Goal: Use online tool/utility: Utilize a website feature to perform a specific function

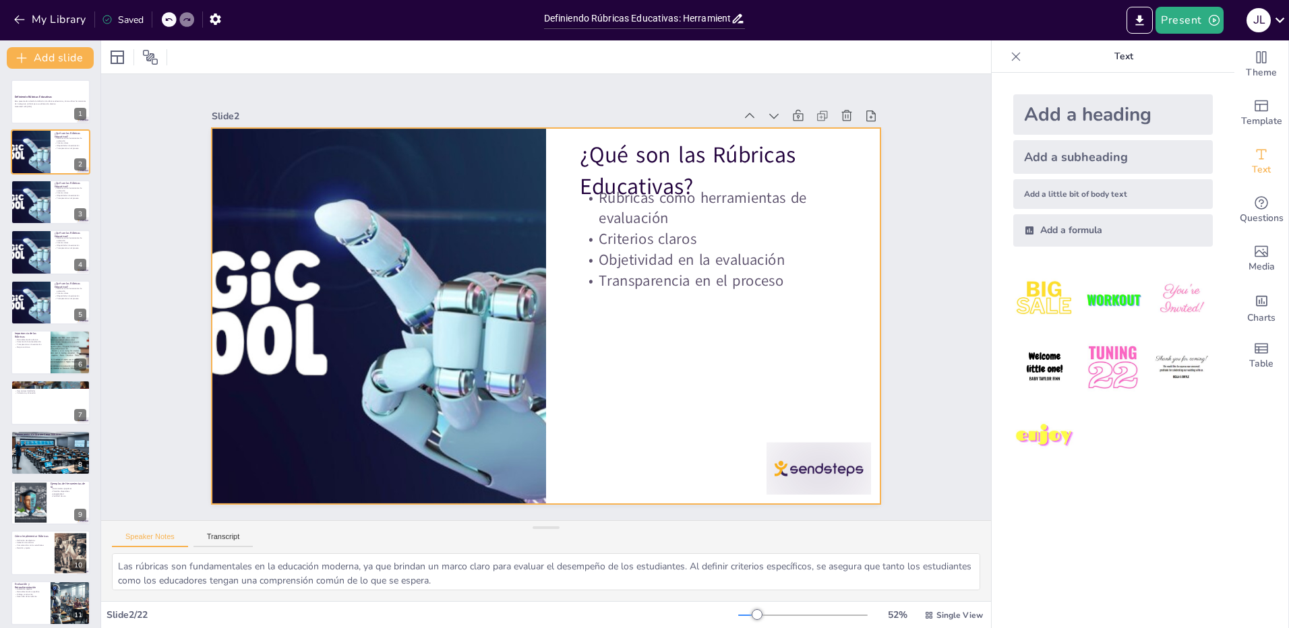
checkbox input "true"
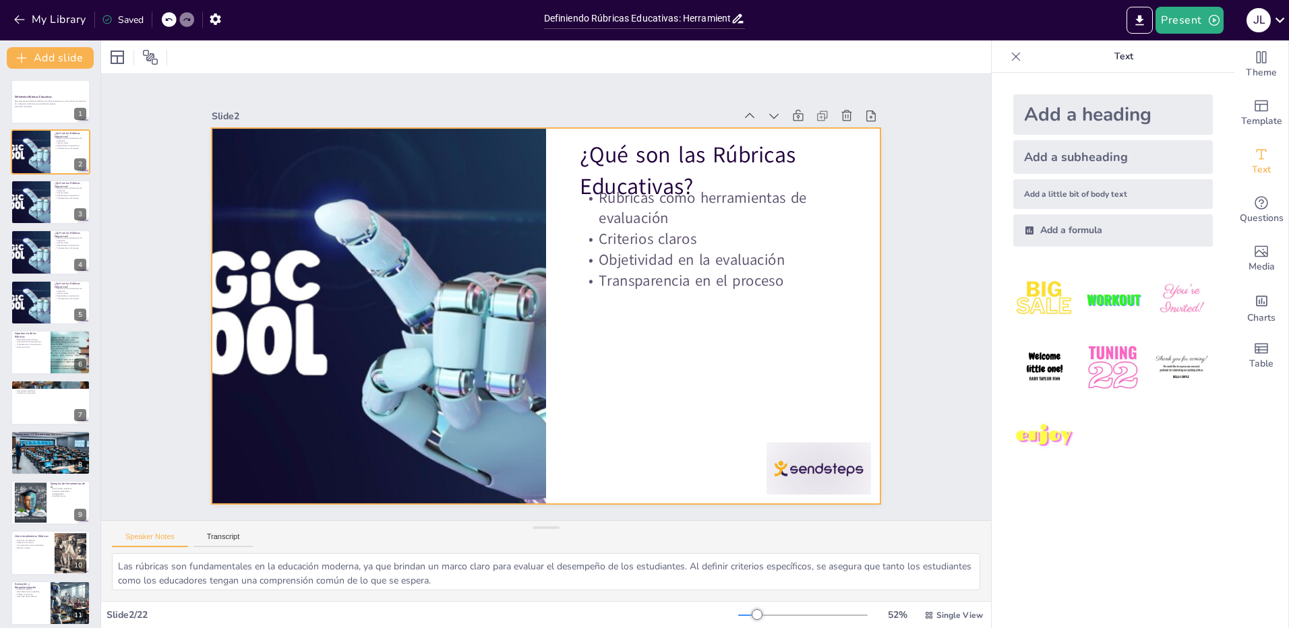
checkbox input "true"
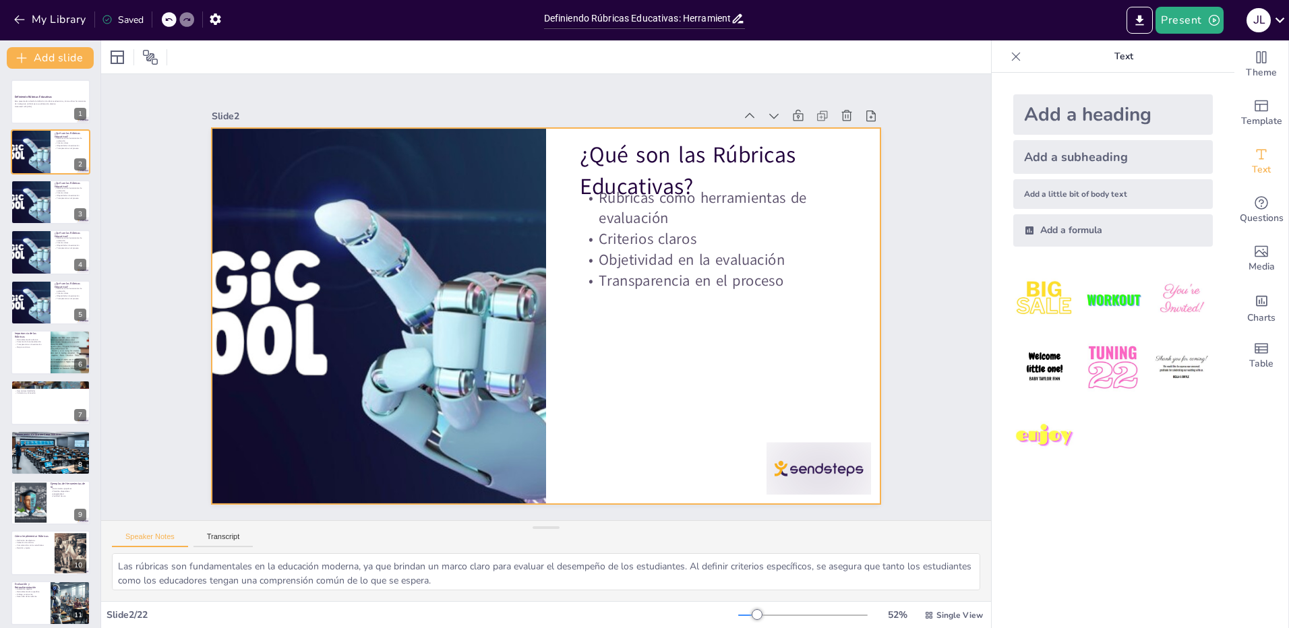
checkbox input "true"
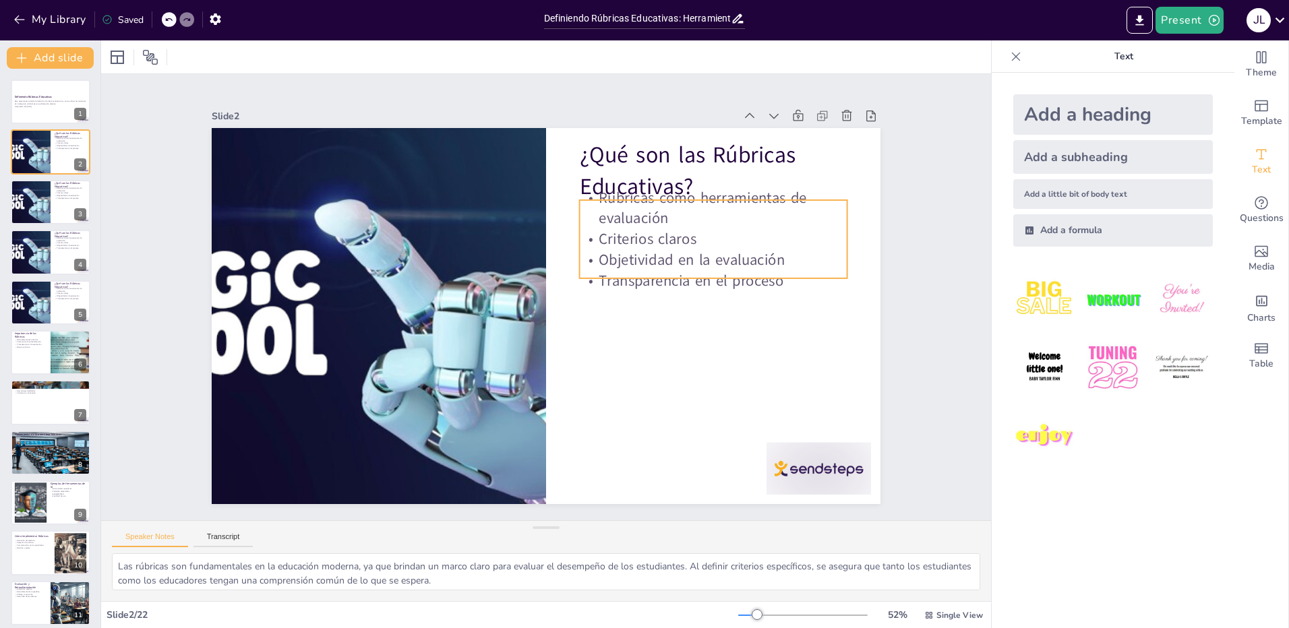
checkbox input "true"
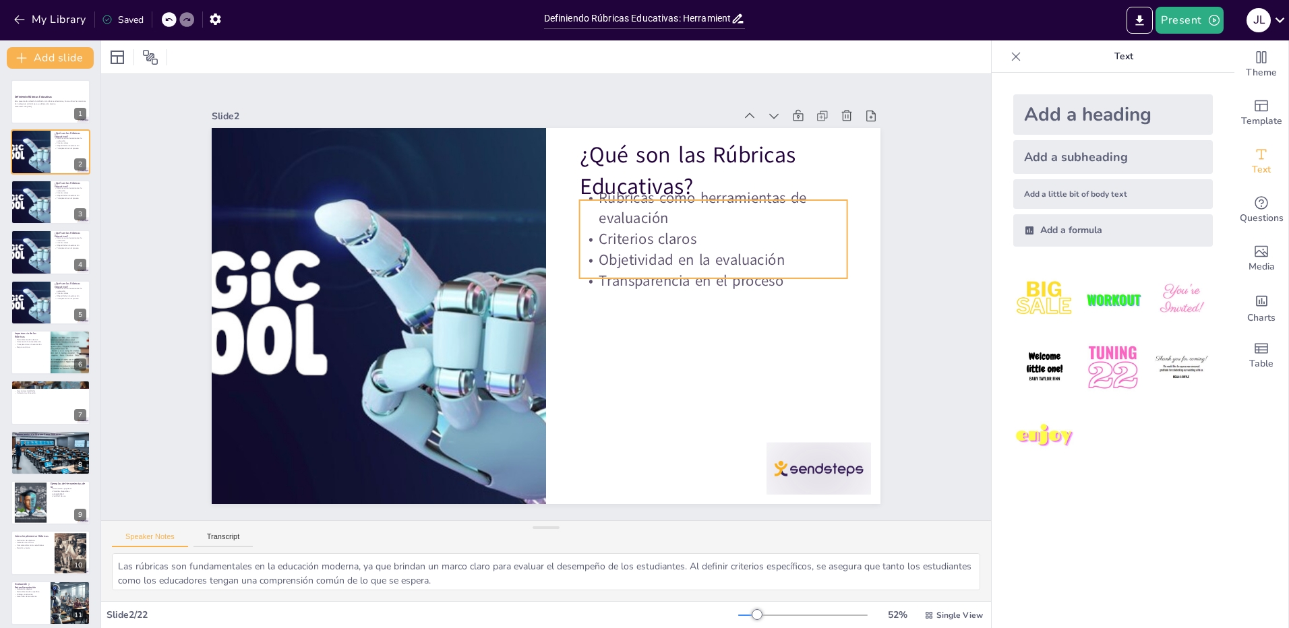
checkbox input "true"
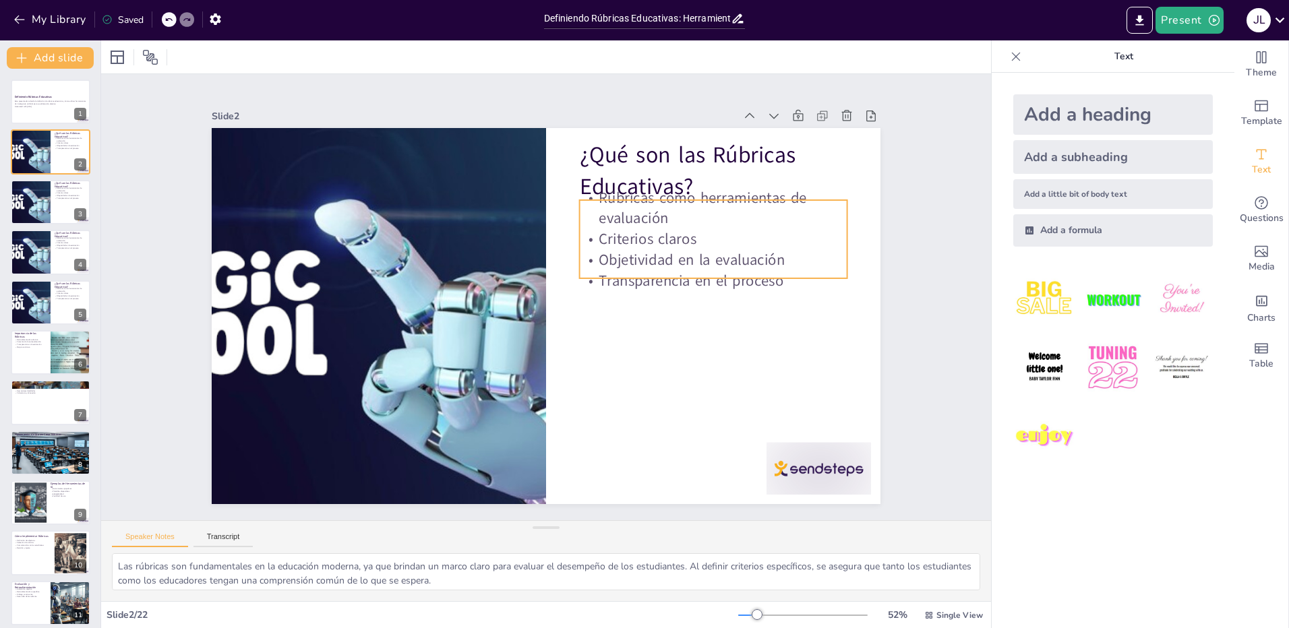
checkbox input "true"
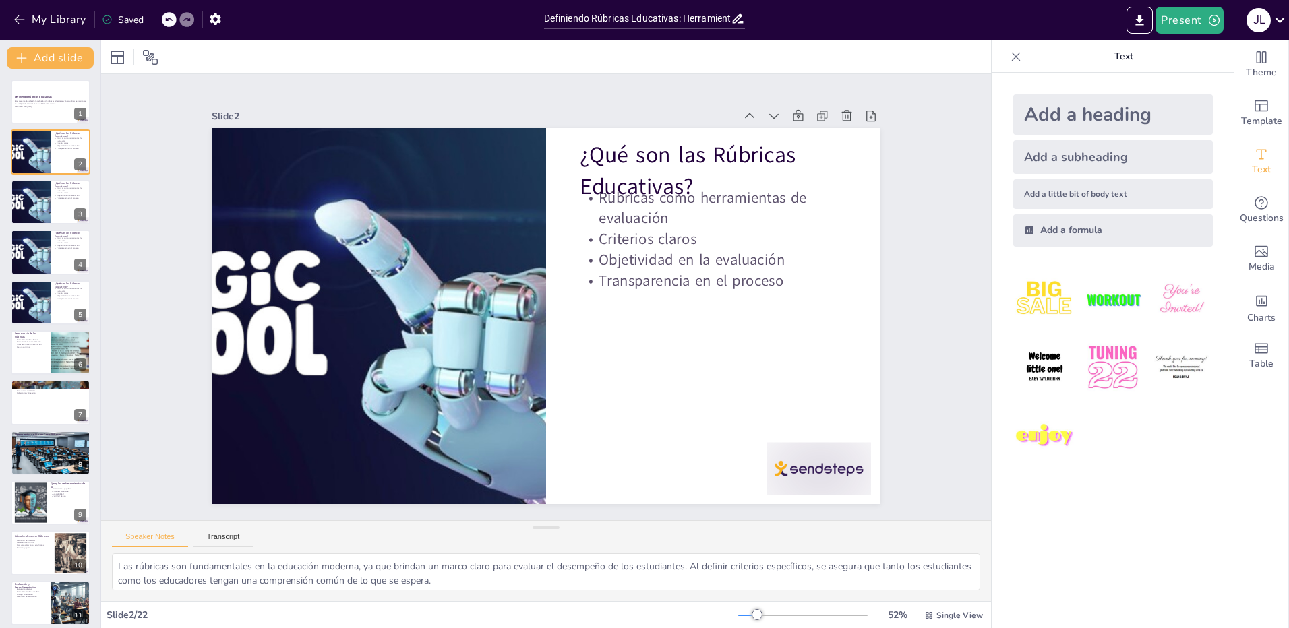
checkbox input "true"
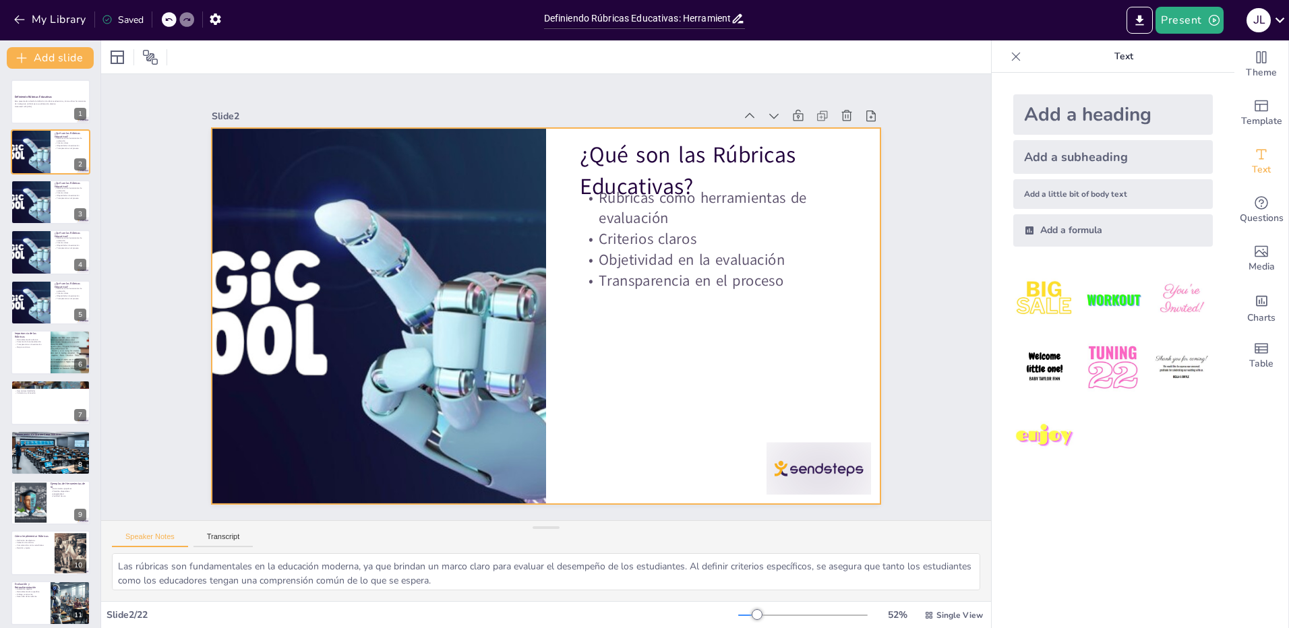
checkbox input "true"
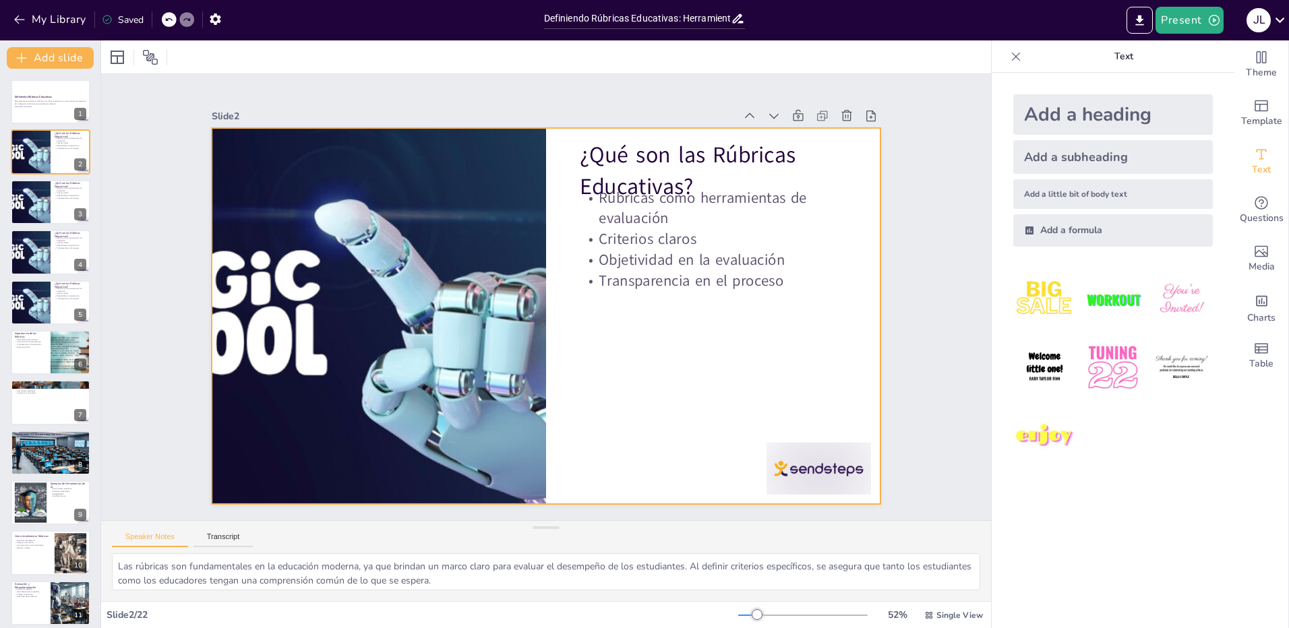
checkbox input "true"
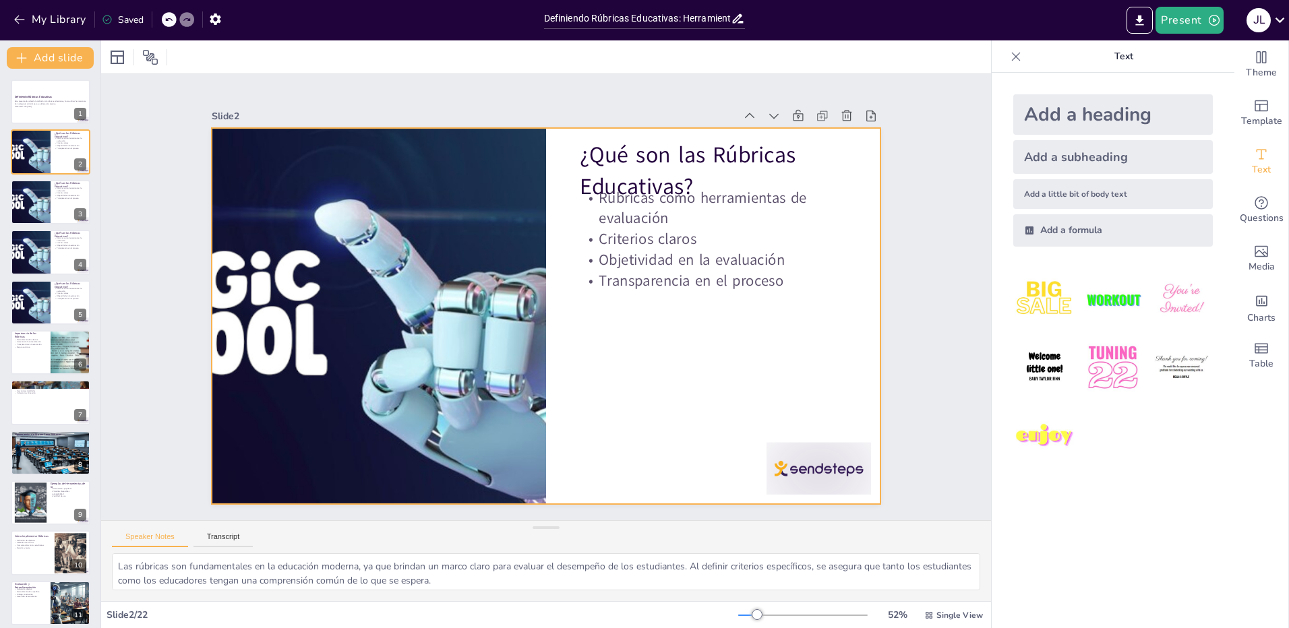
checkbox input "true"
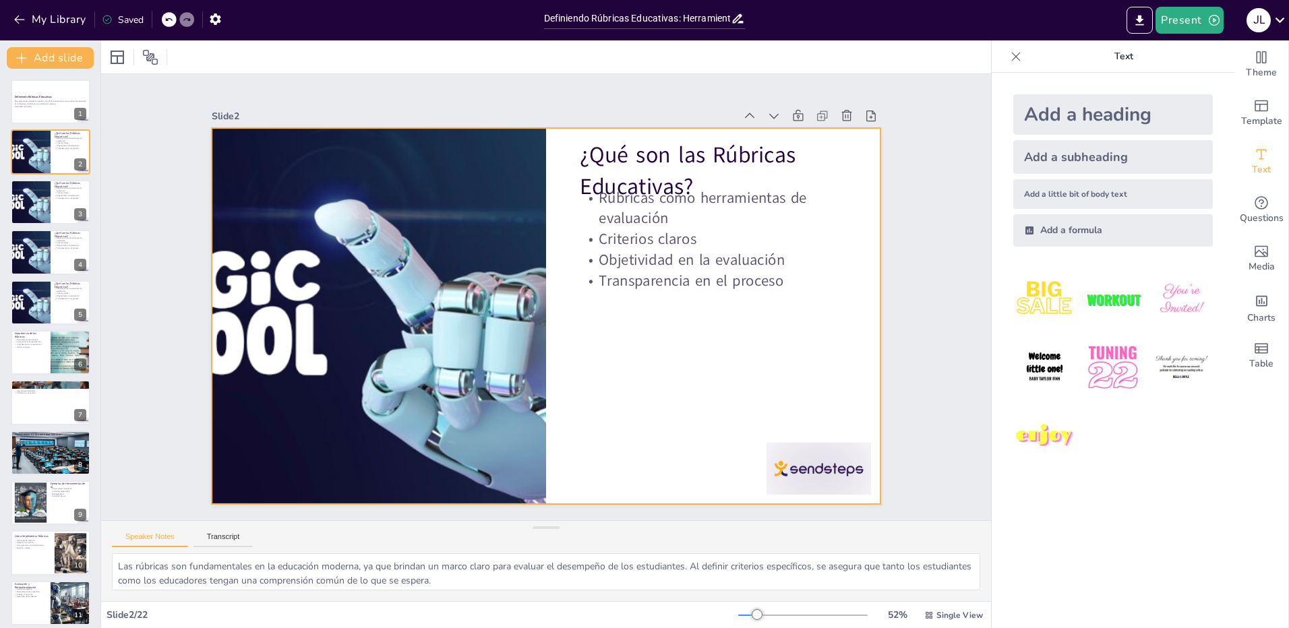
checkbox input "true"
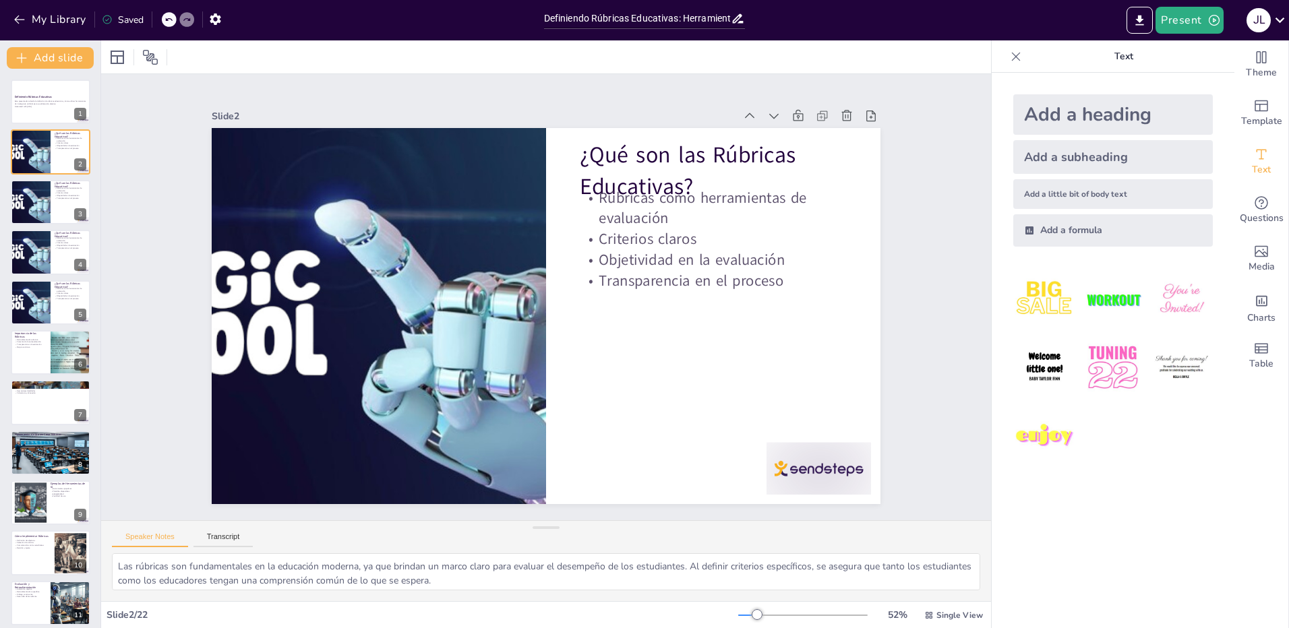
checkbox input "true"
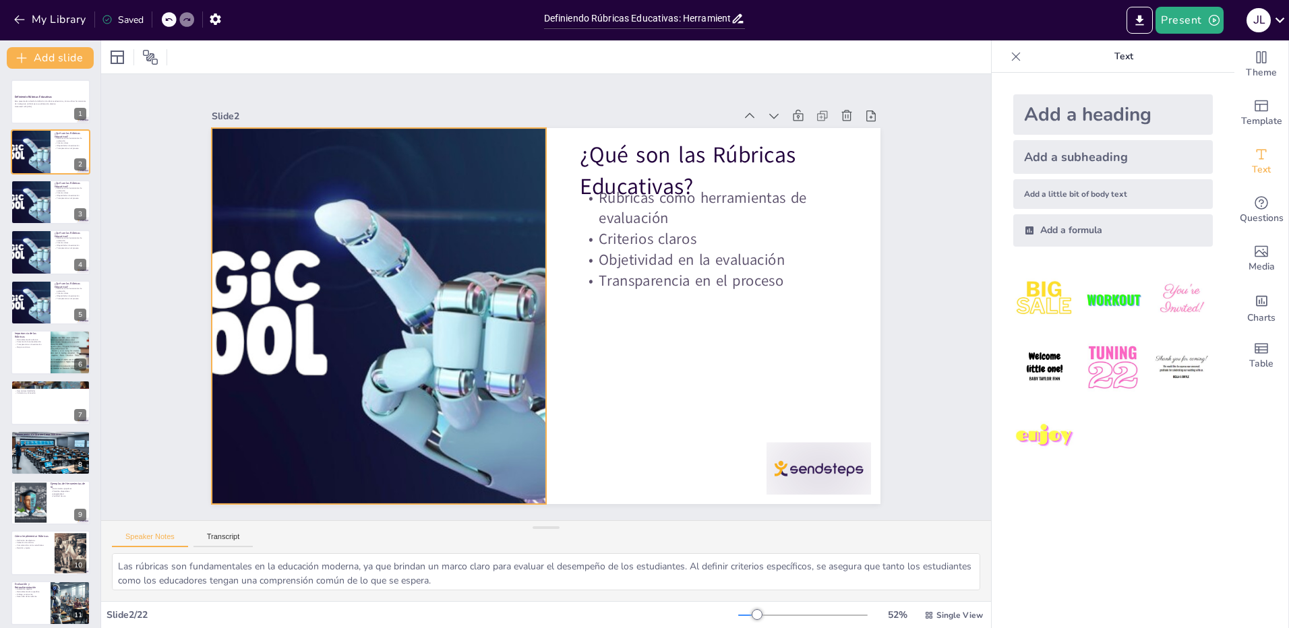
checkbox input "true"
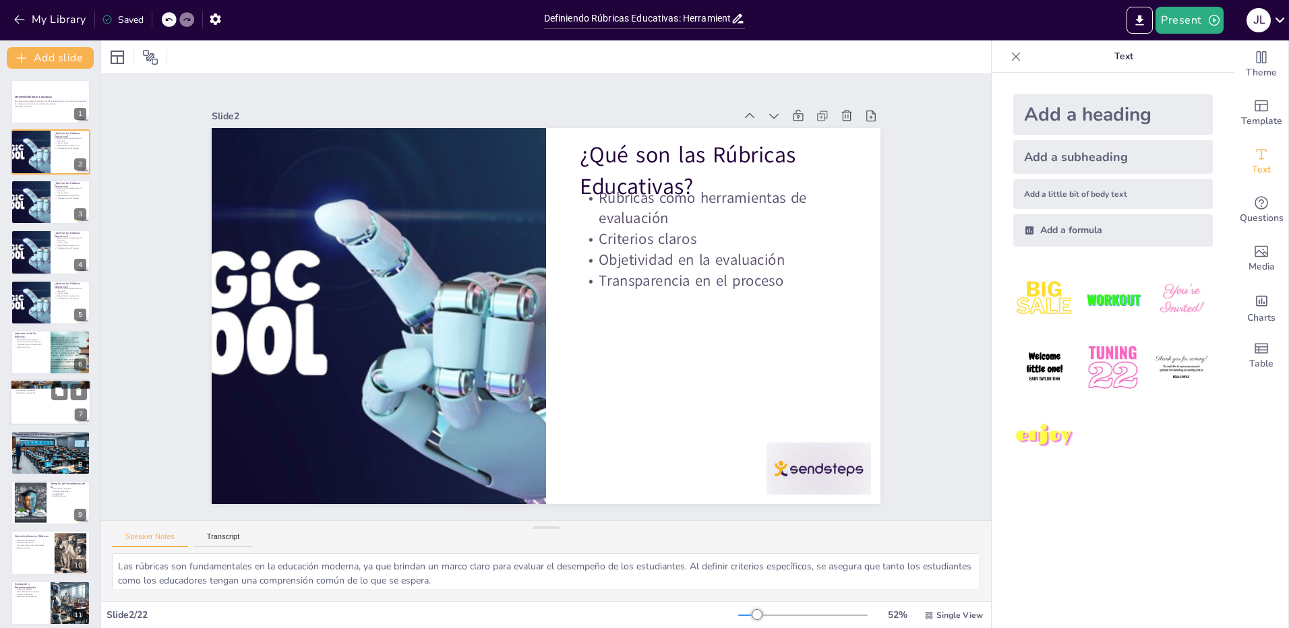
checkbox input "true"
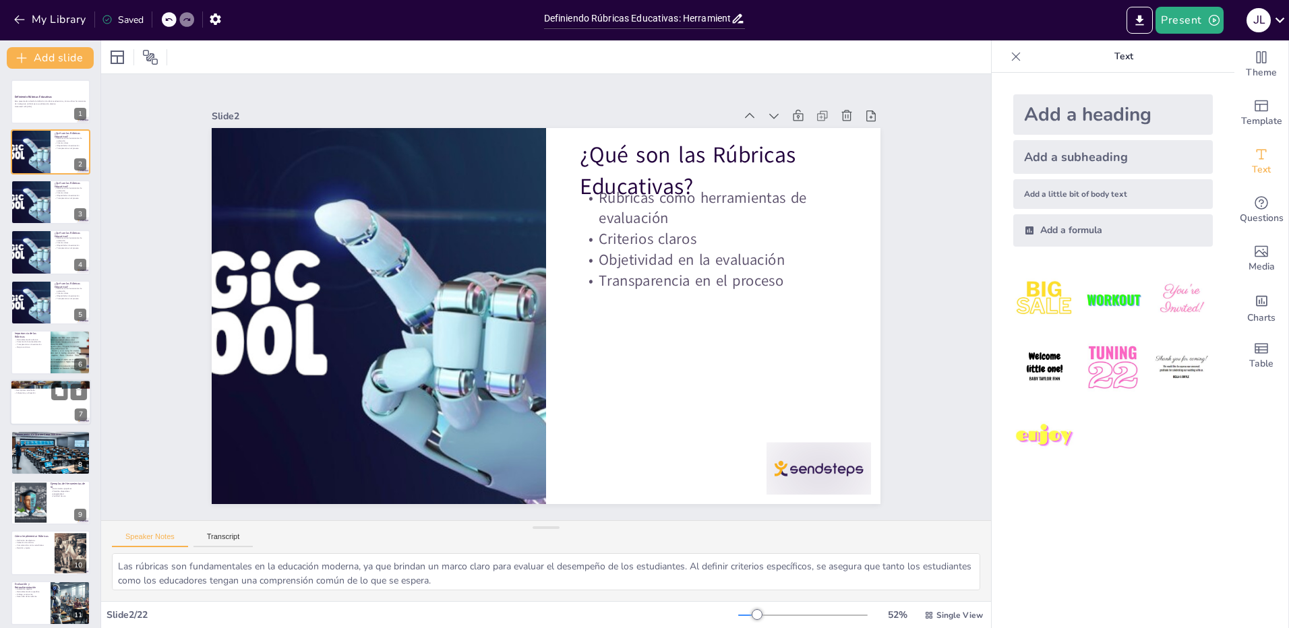
checkbox input "true"
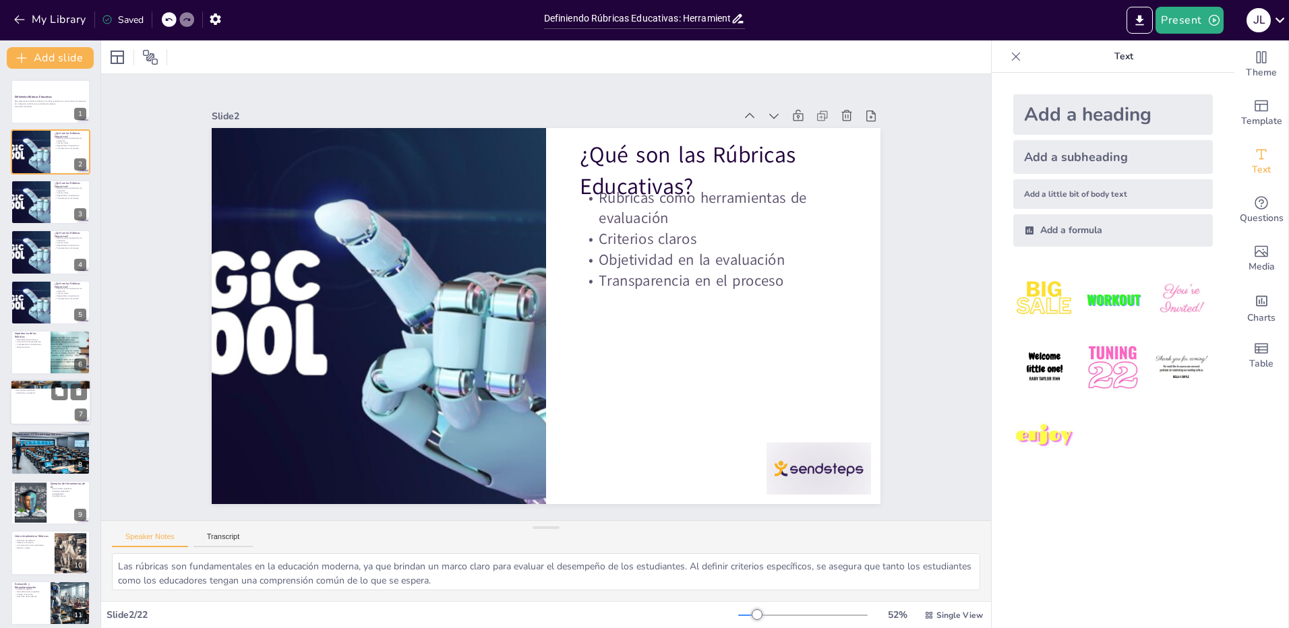
click at [53, 415] on div at bounding box center [50, 403] width 81 height 46
checkbox input "true"
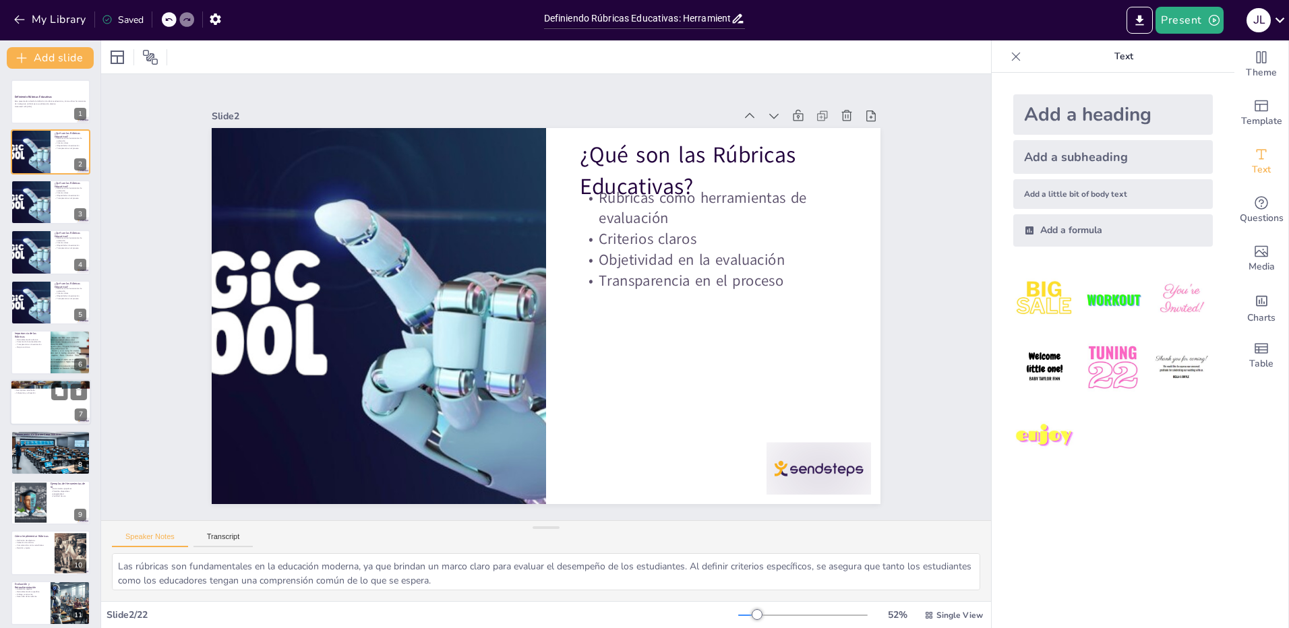
checkbox input "true"
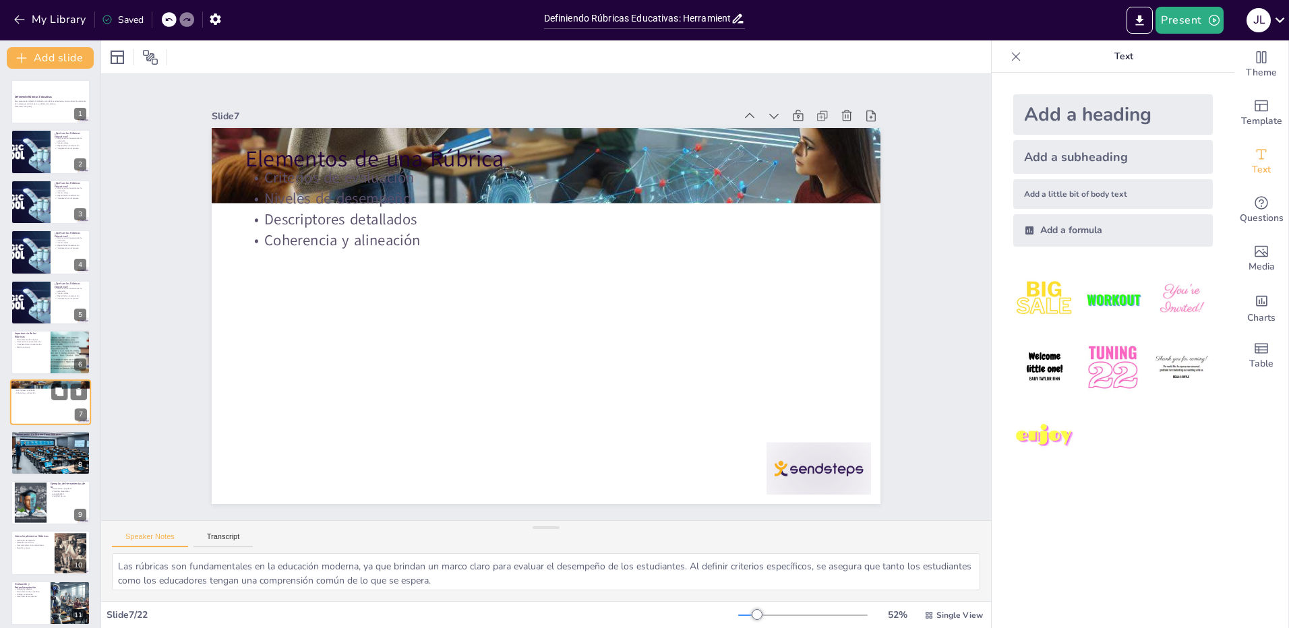
scroll to position [54, 0]
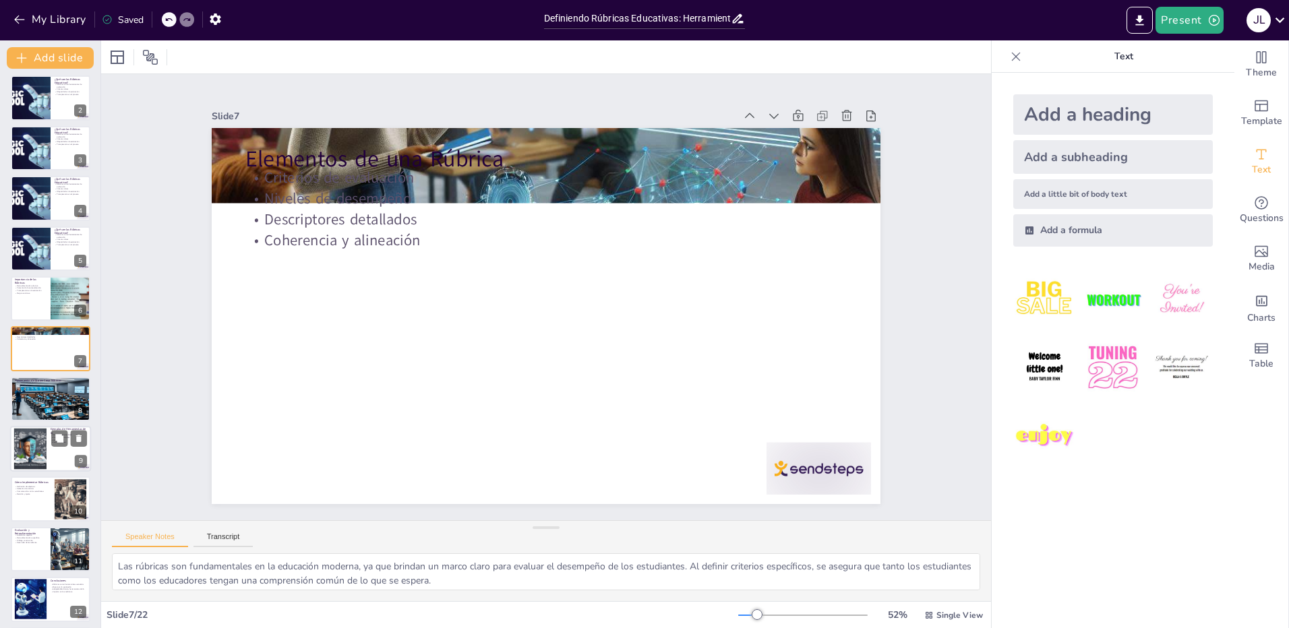
checkbox input "true"
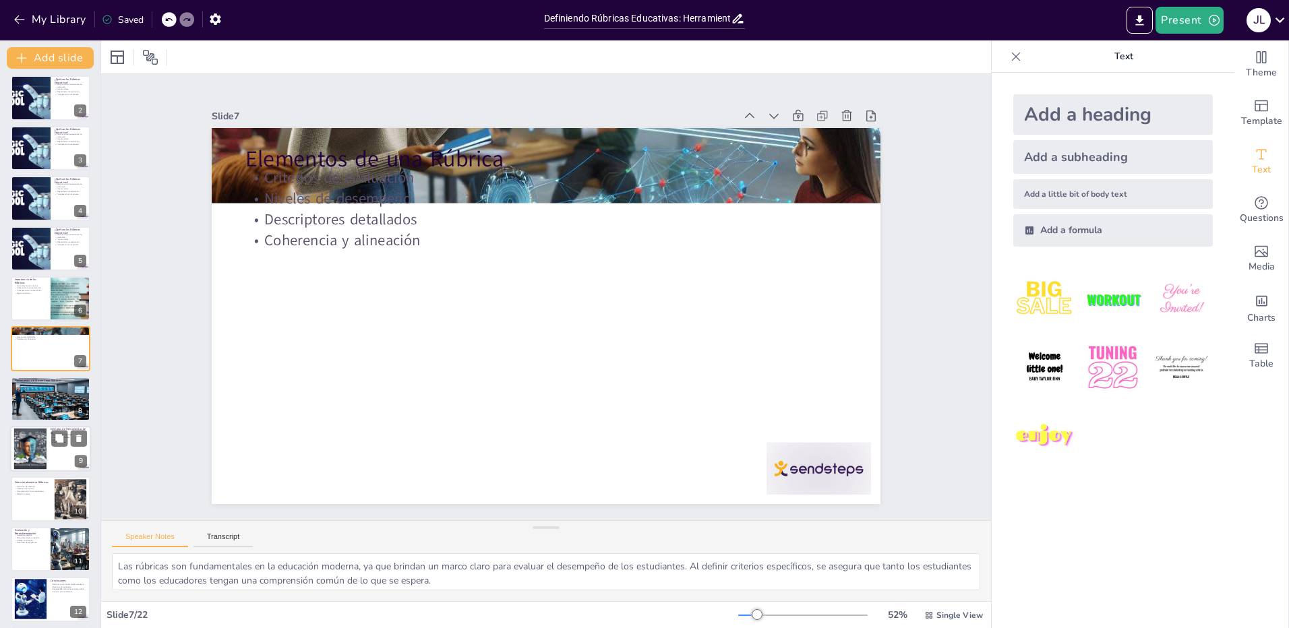
checkbox input "true"
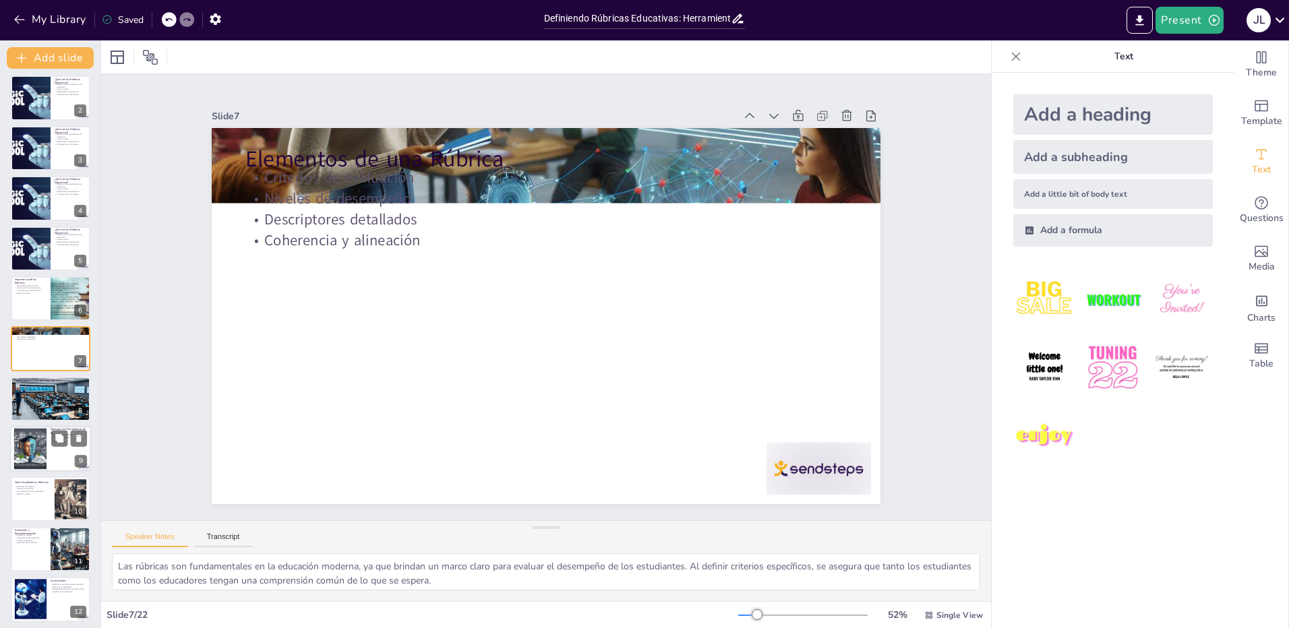
checkbox input "true"
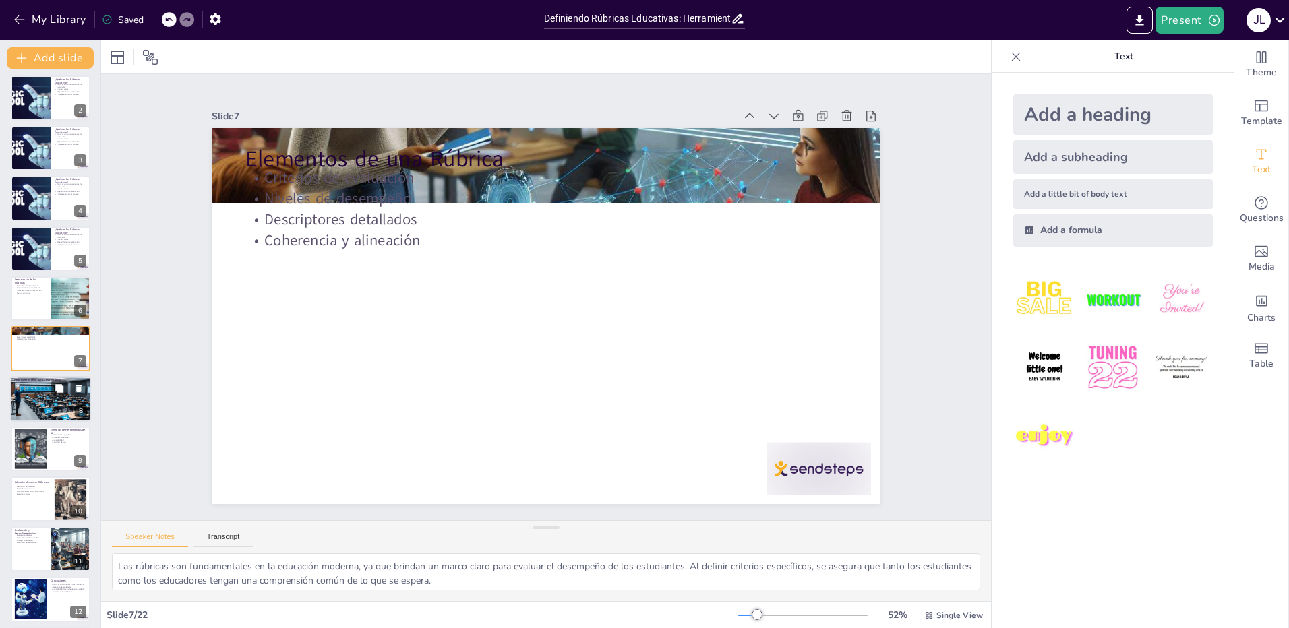
checkbox input "true"
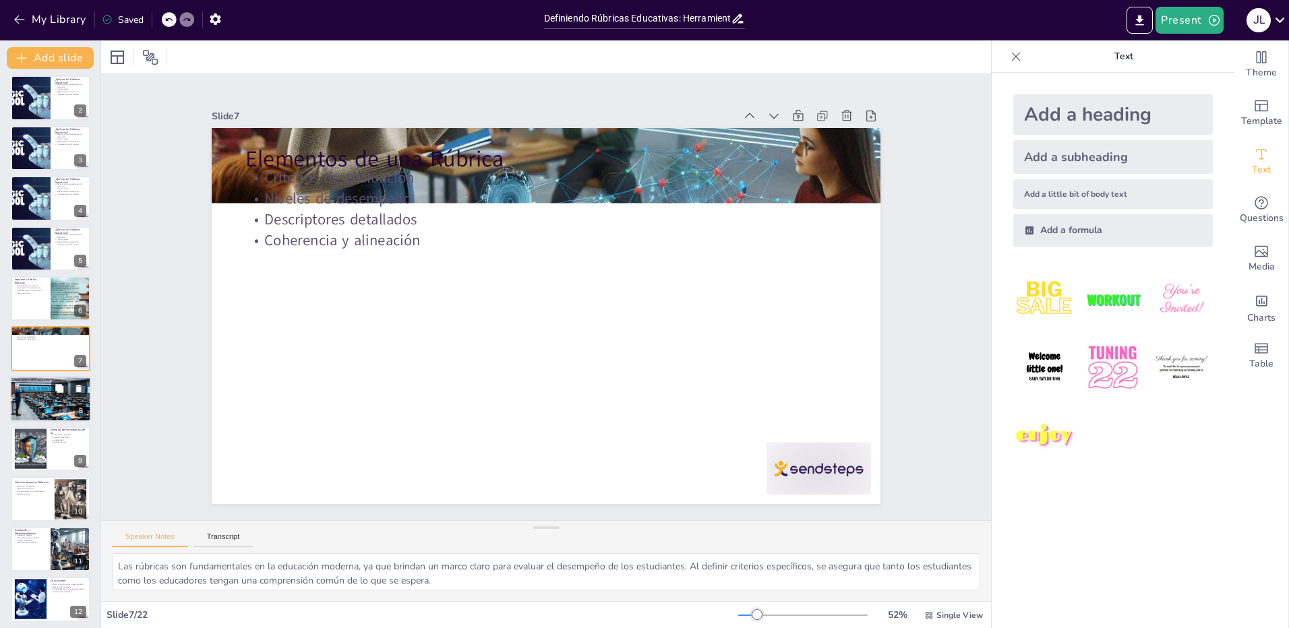
checkbox input "true"
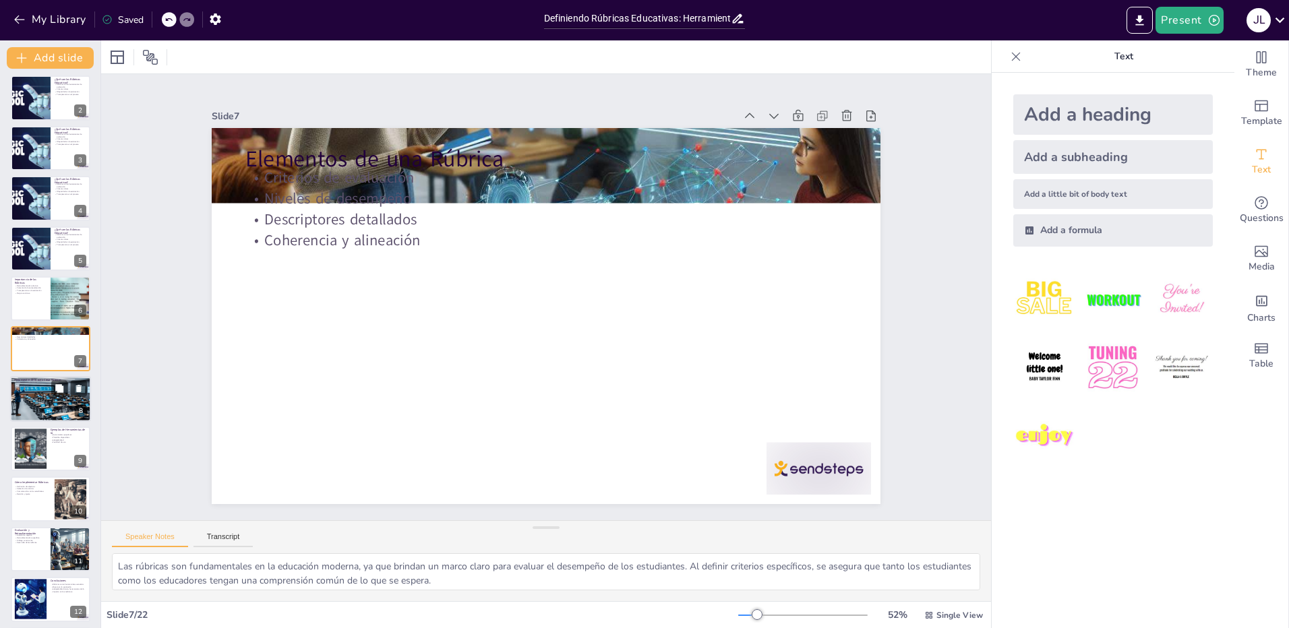
checkbox input "true"
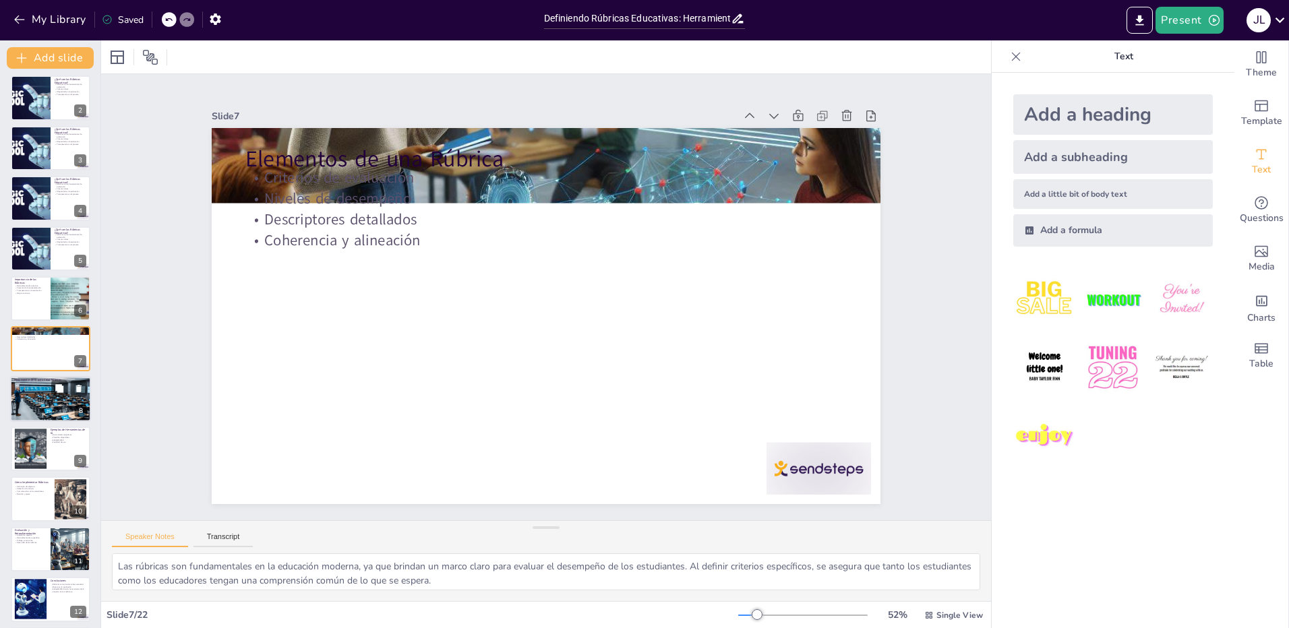
click at [22, 403] on div at bounding box center [50, 399] width 81 height 47
checkbox input "true"
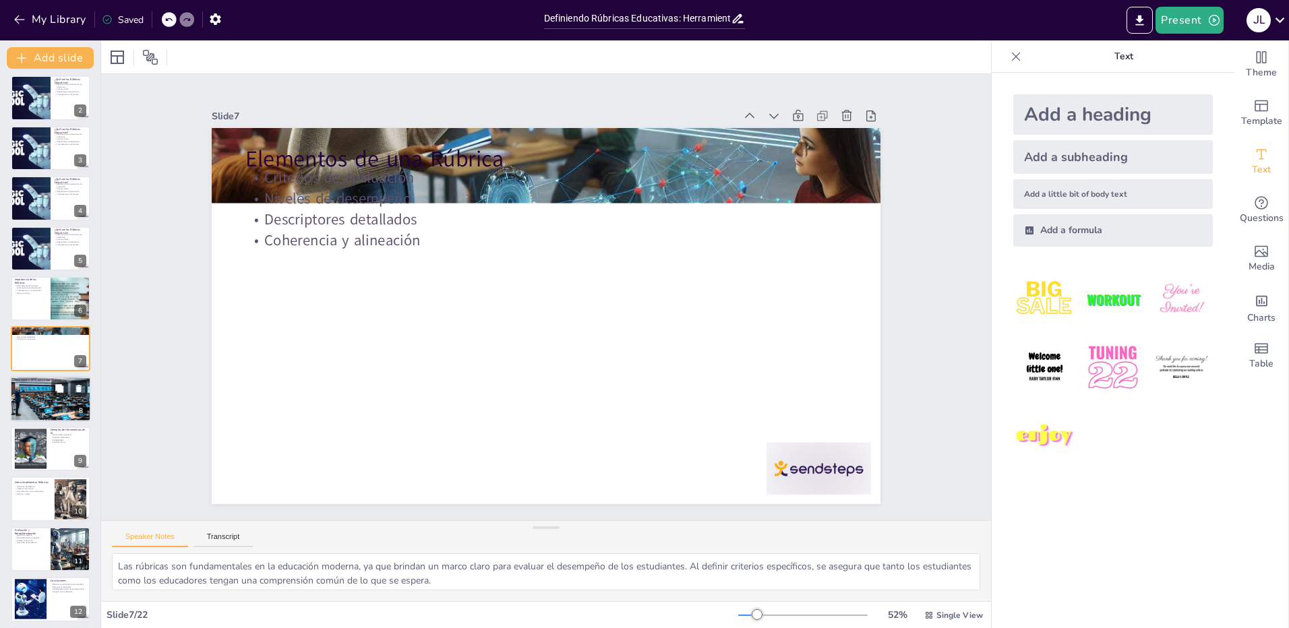
checkbox input "true"
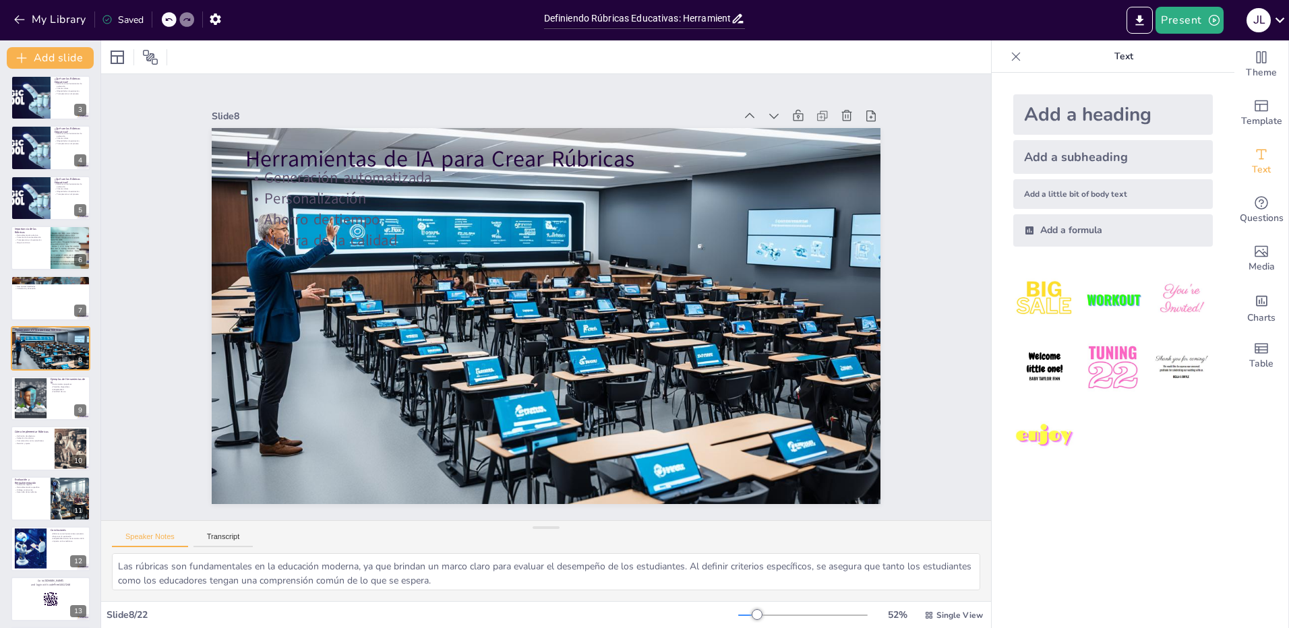
checkbox input "true"
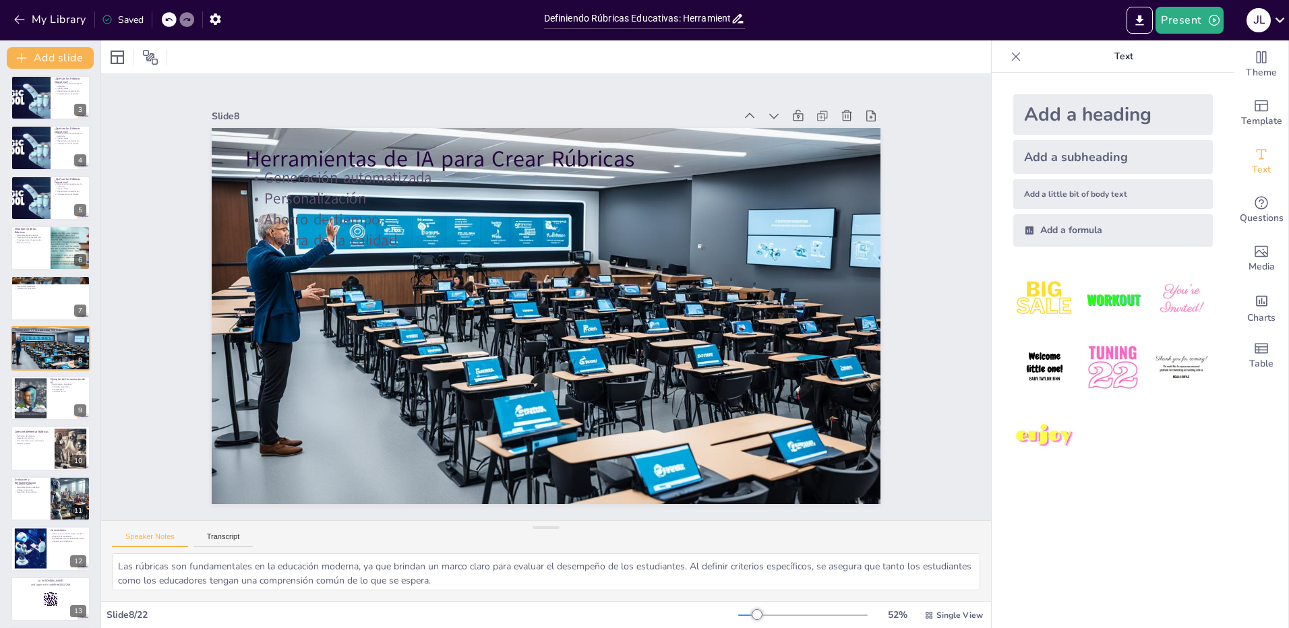
checkbox input "true"
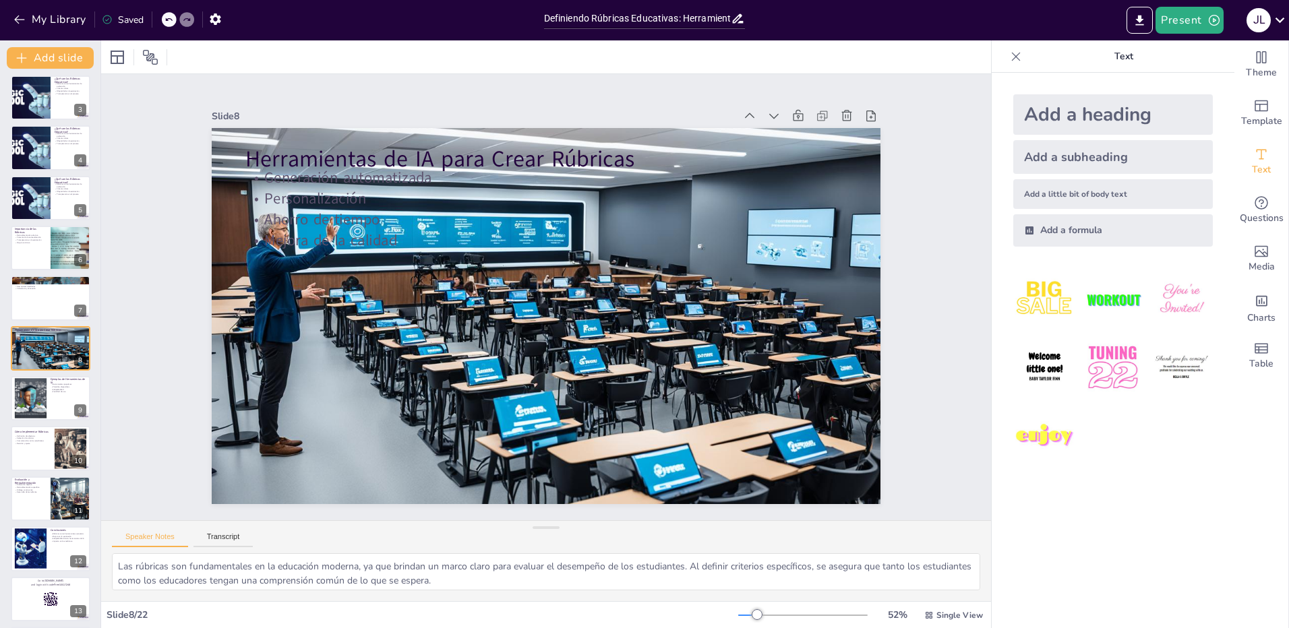
checkbox input "true"
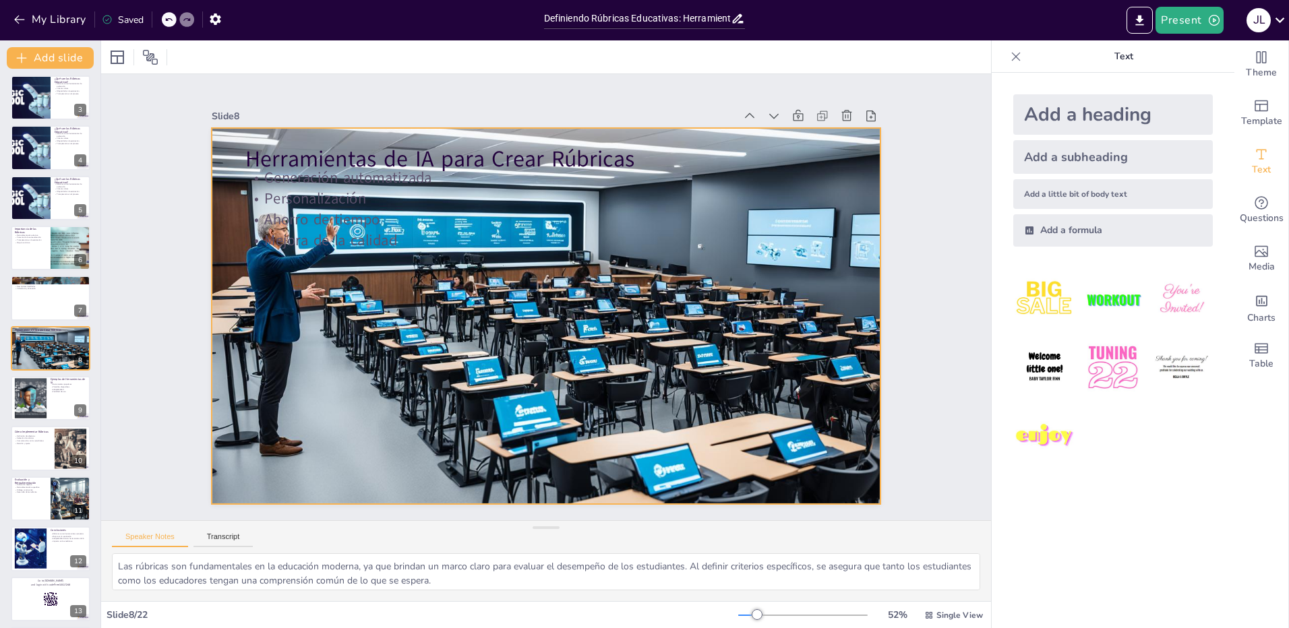
checkbox input "true"
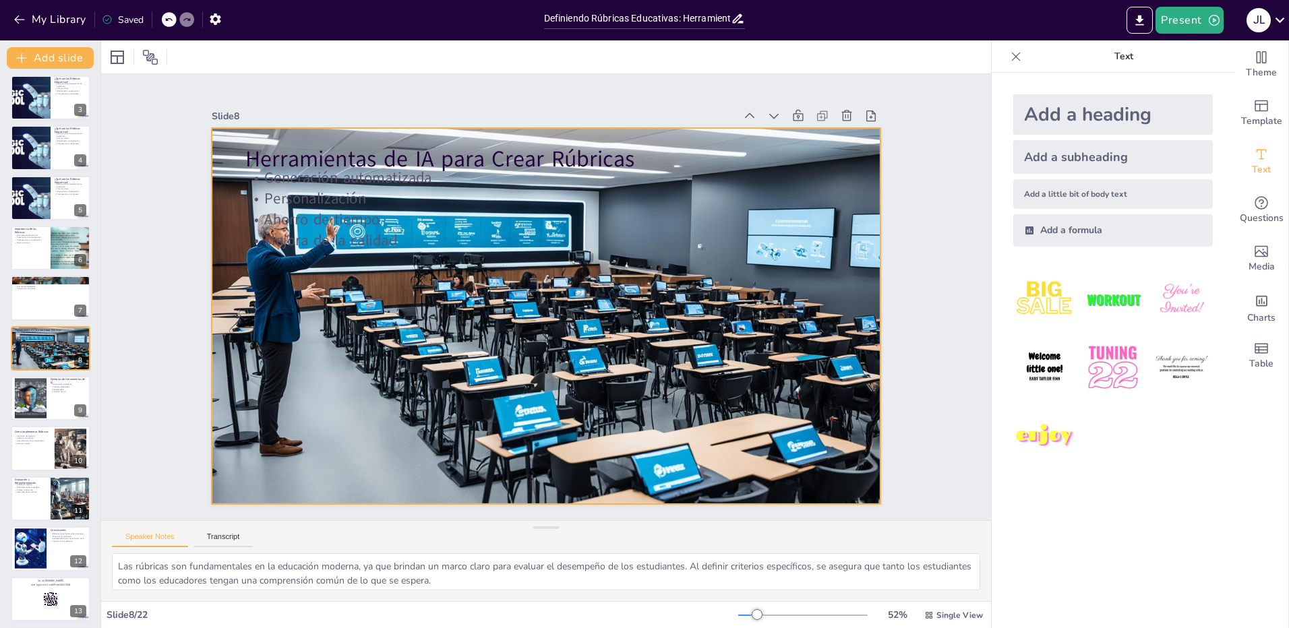
checkbox input "true"
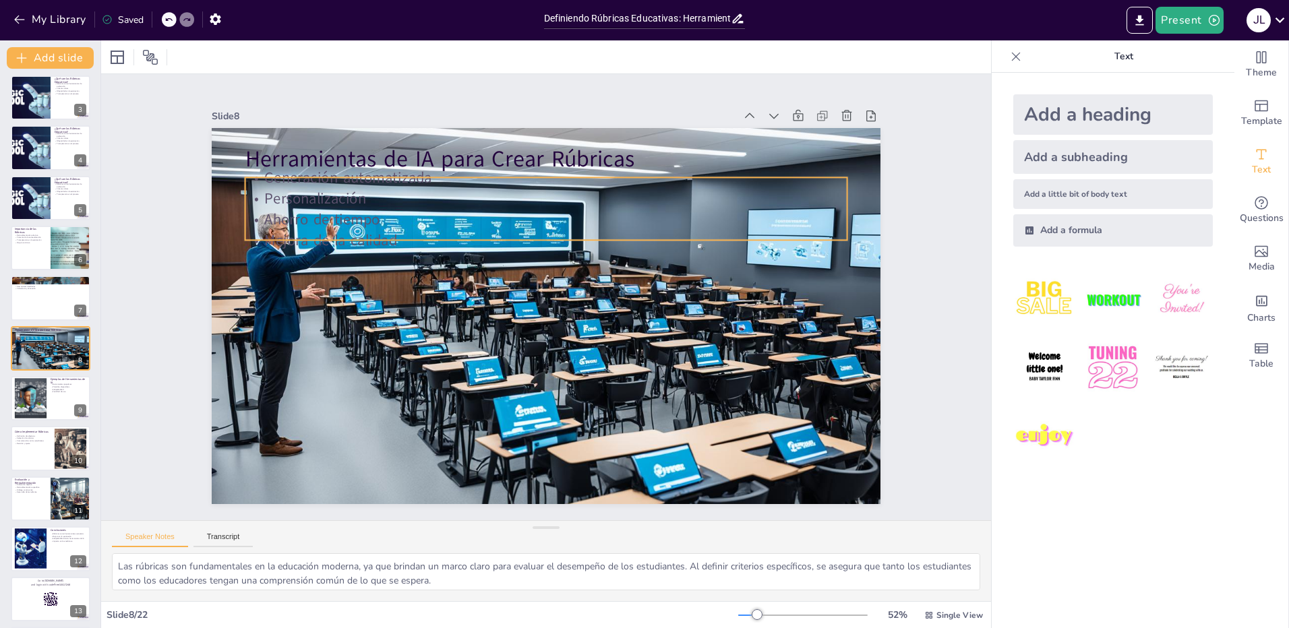
checkbox input "true"
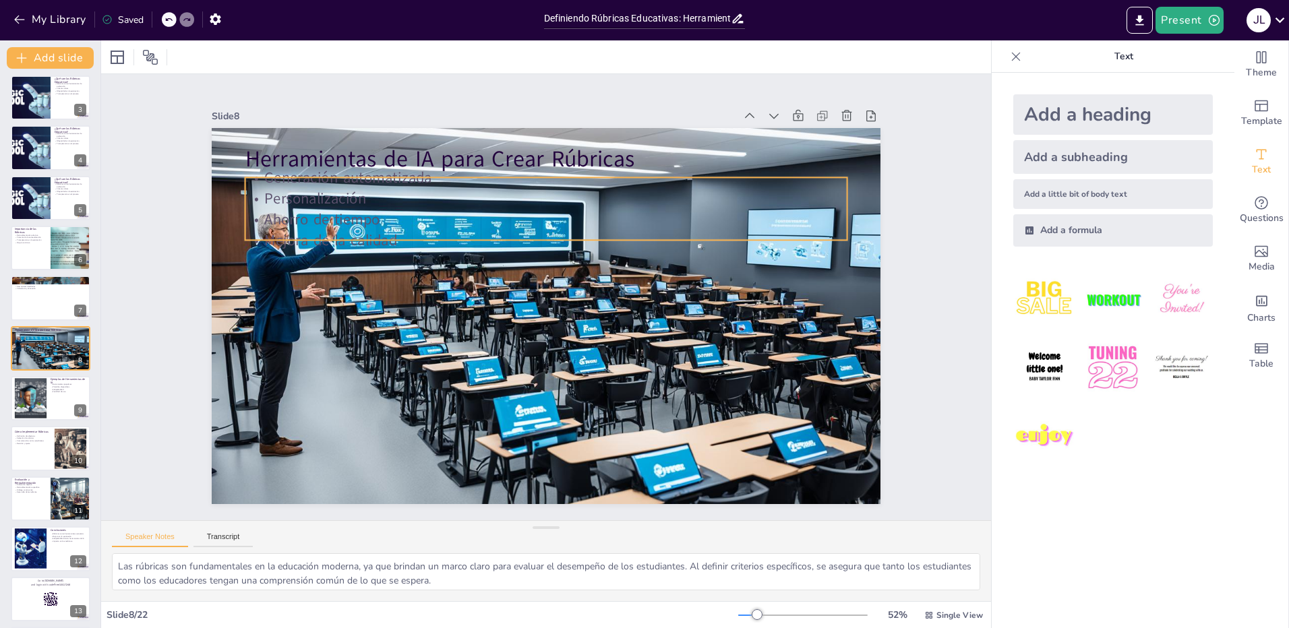
checkbox input "true"
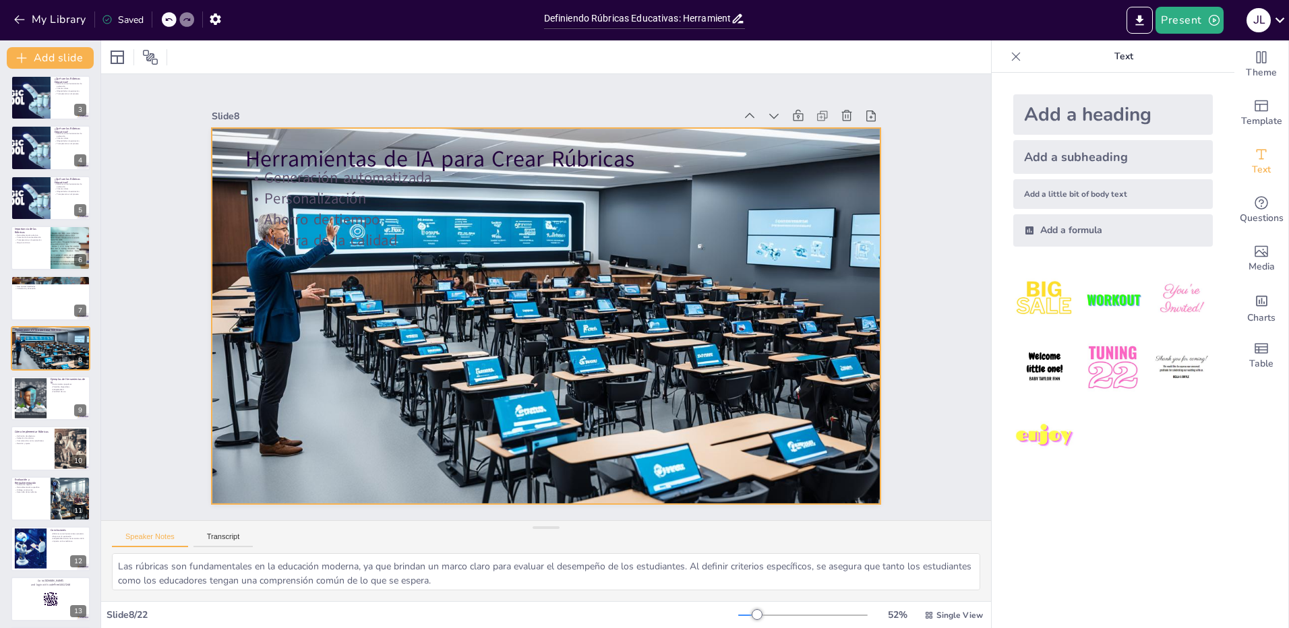
checkbox input "true"
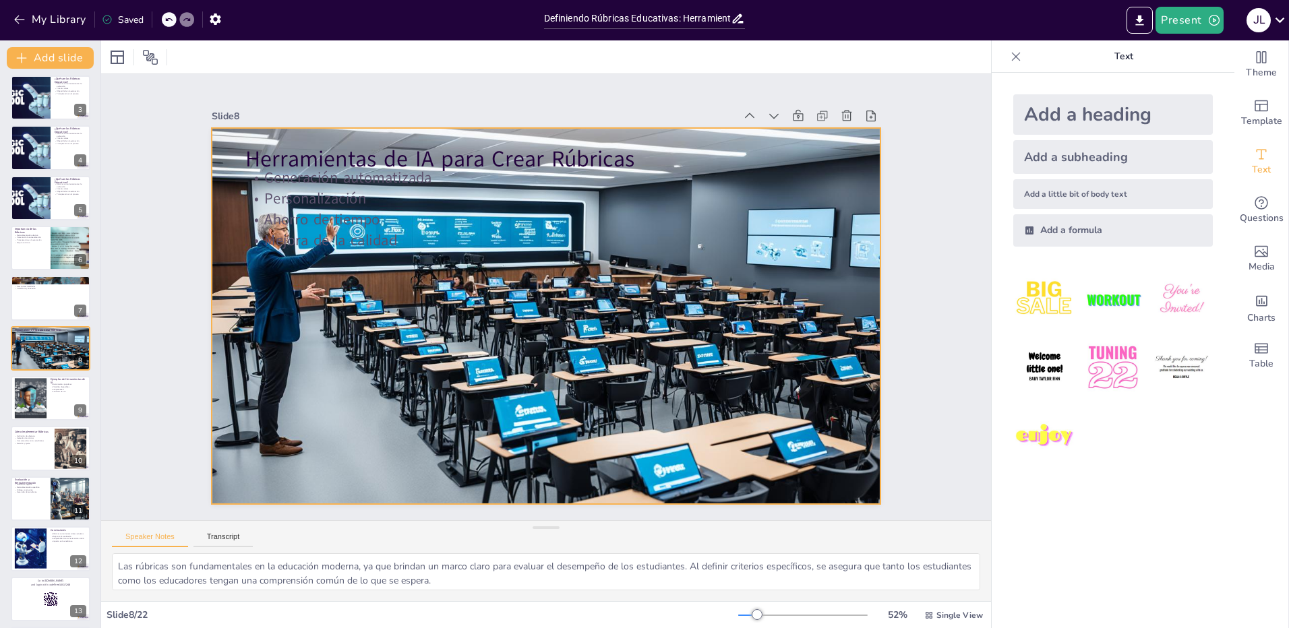
click at [348, 247] on div at bounding box center [546, 316] width 669 height 382
checkbox input "true"
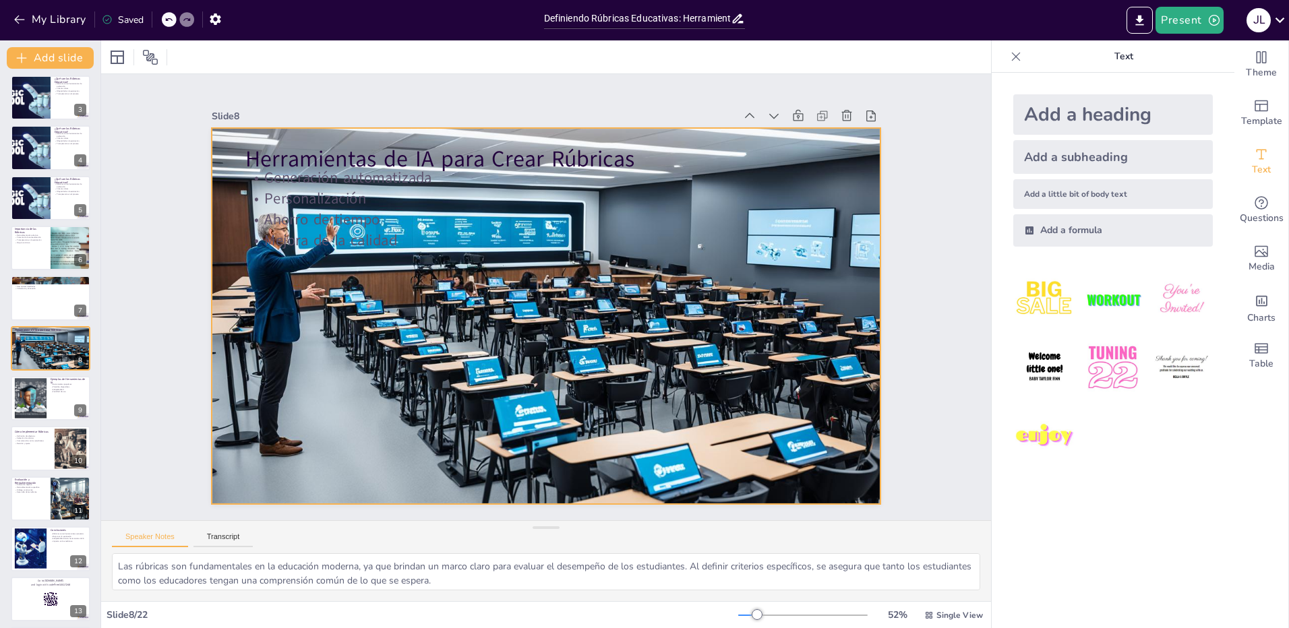
checkbox input "true"
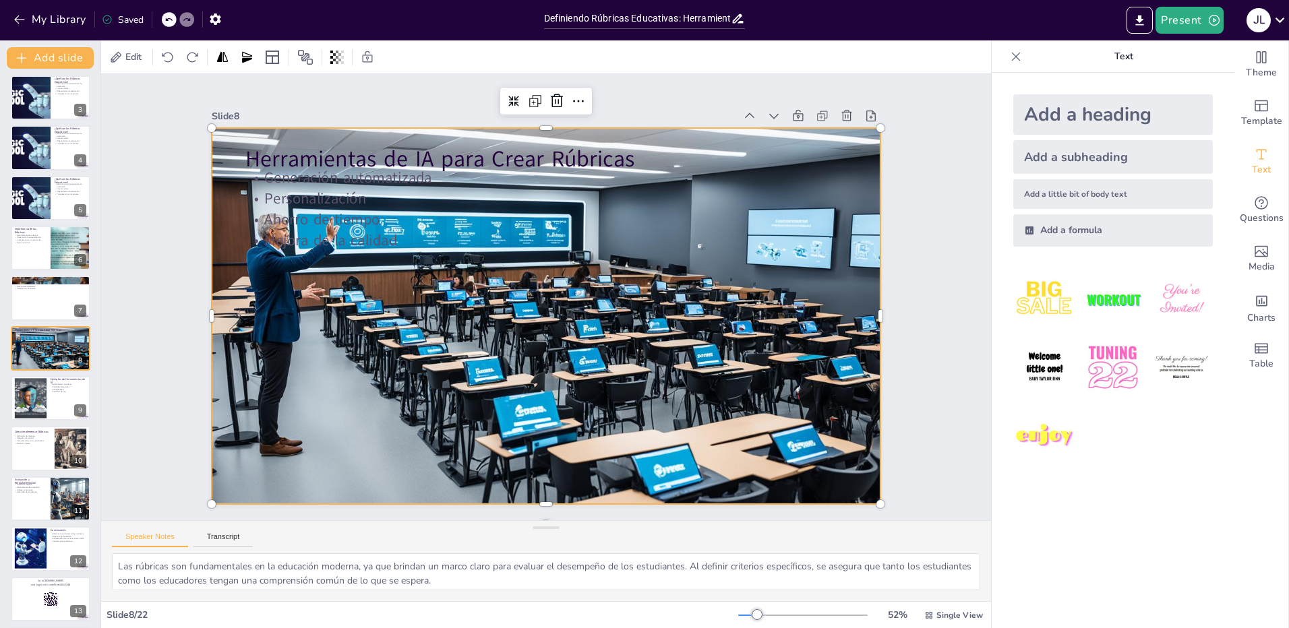
checkbox input "true"
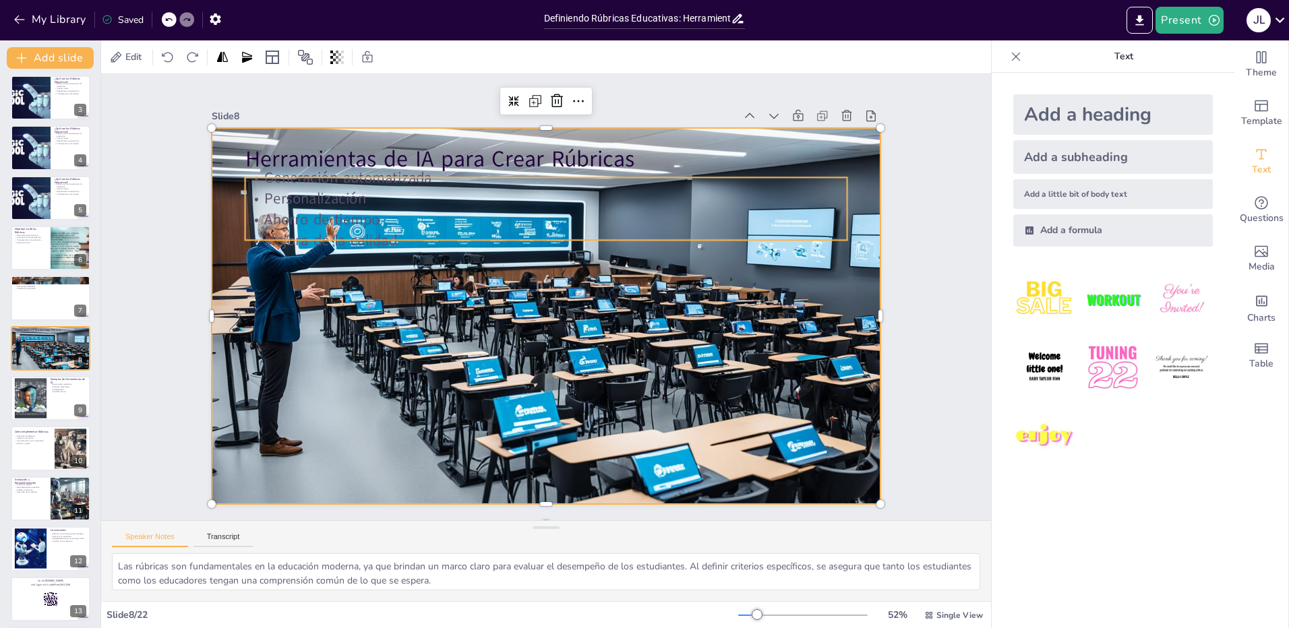
checkbox input "true"
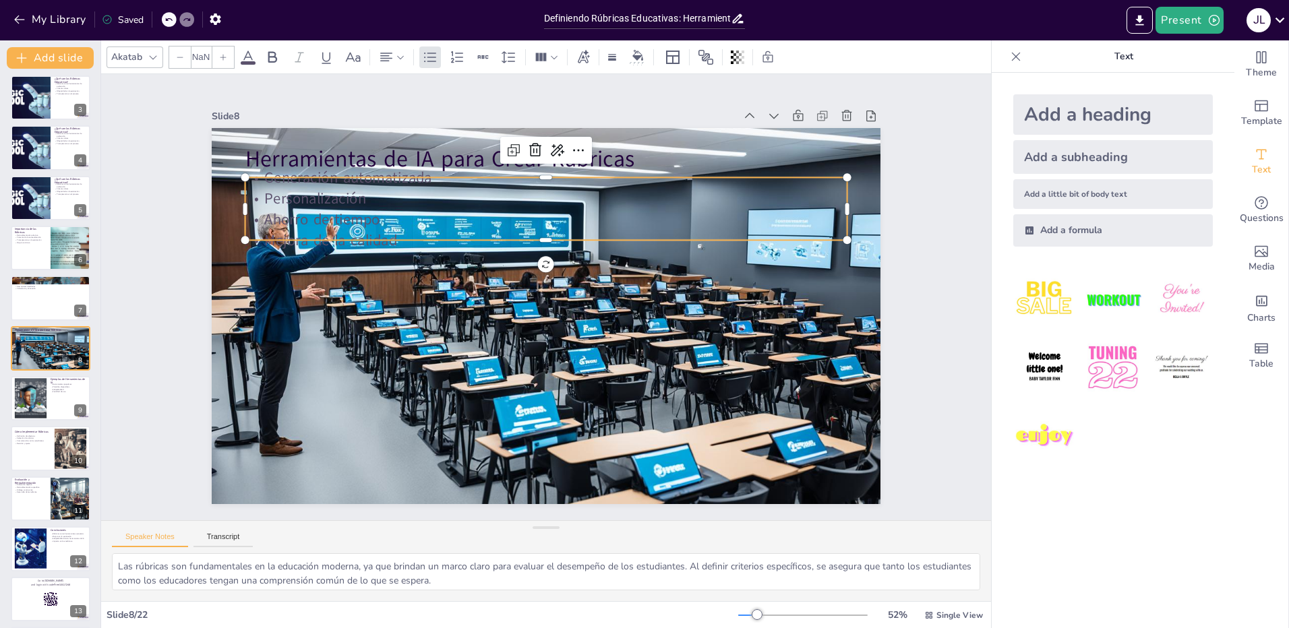
type input "32"
checkbox input "true"
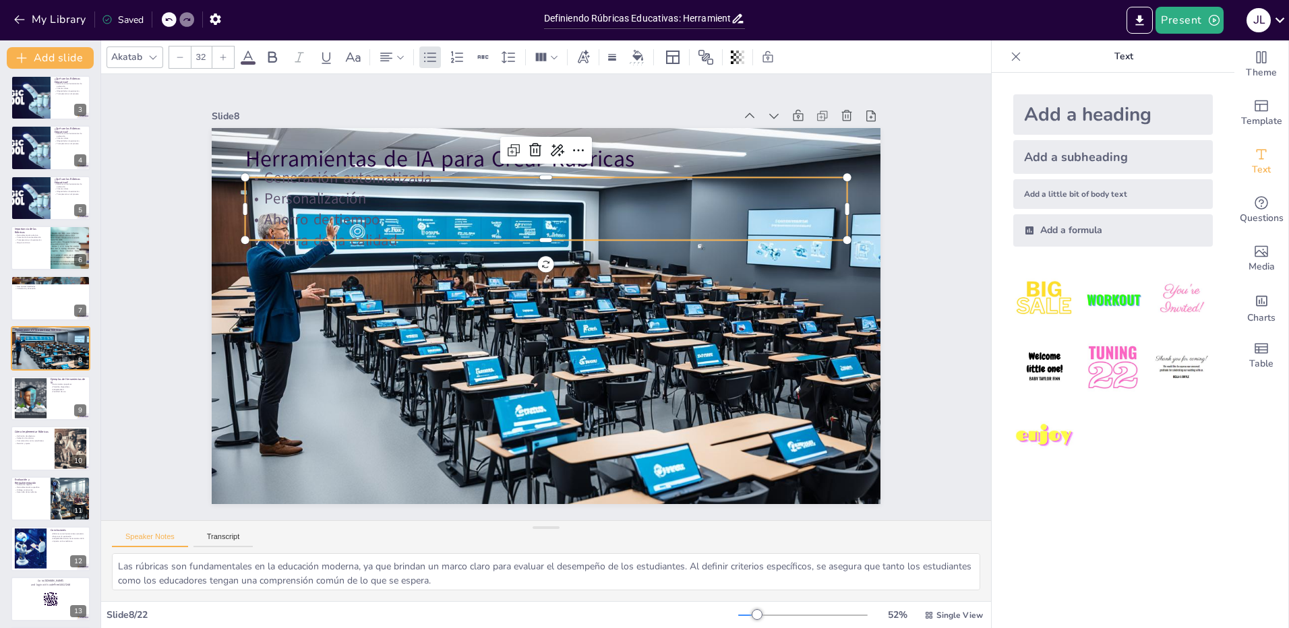
checkbox input "true"
click at [347, 235] on div "Herramientas de IA para Crear Rúbricas Generación automatizada Personalización …" at bounding box center [546, 316] width 669 height 376
checkbox input "true"
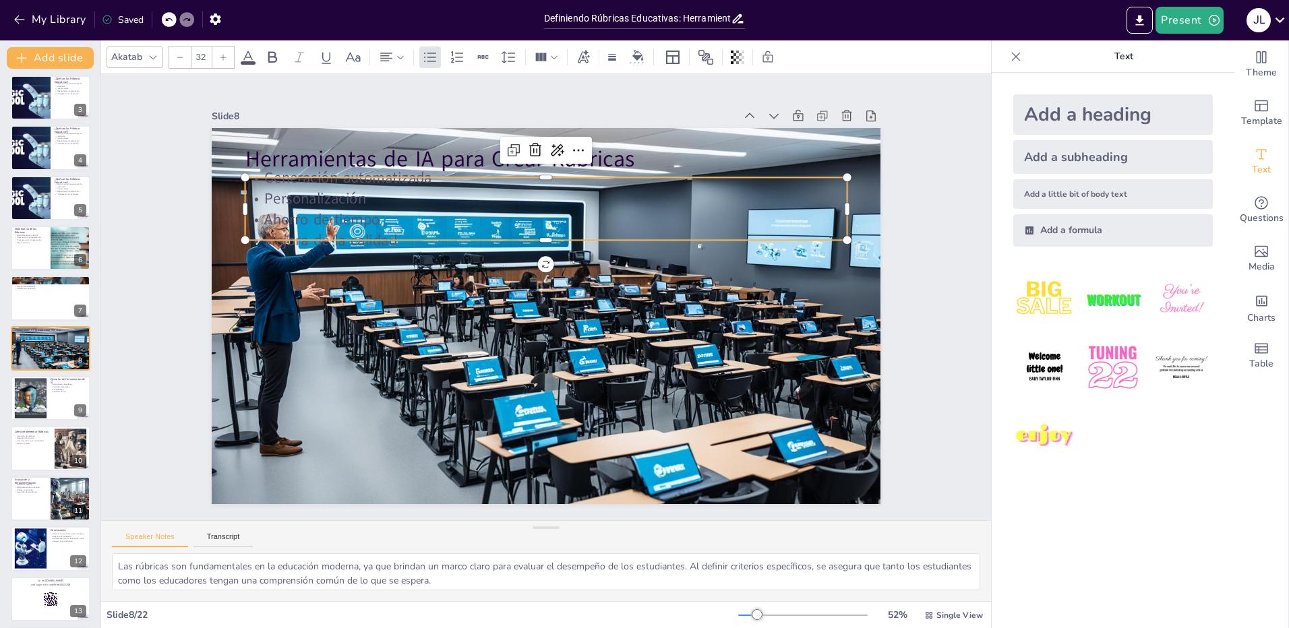
checkbox input "true"
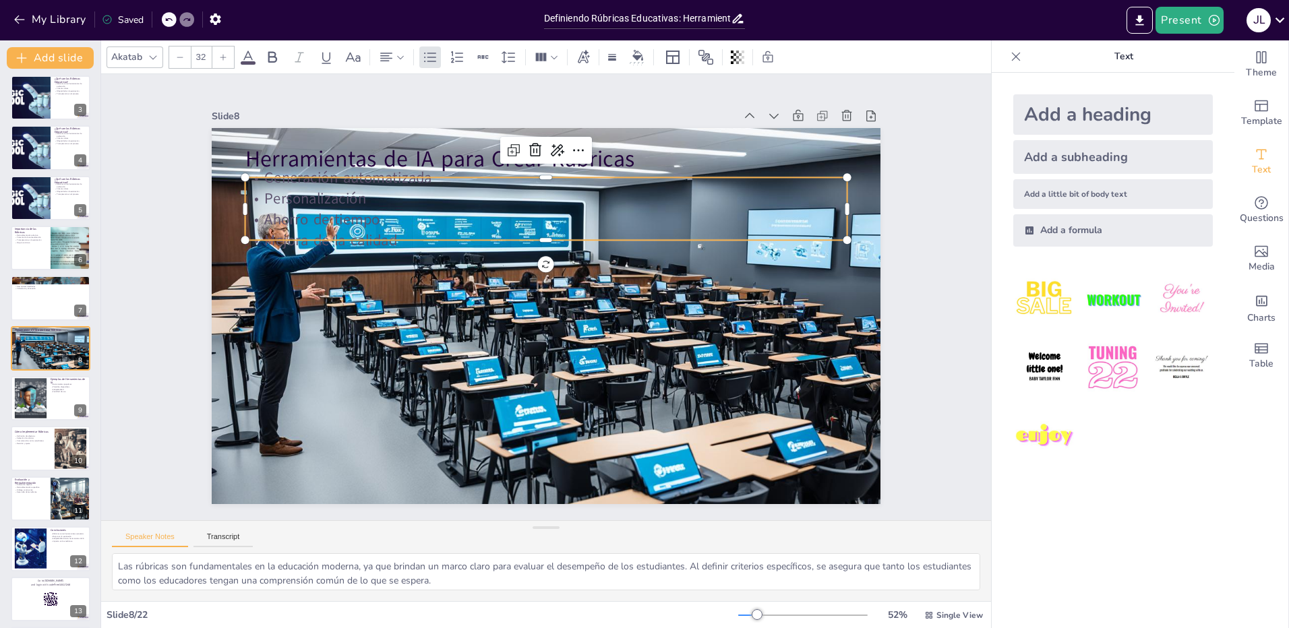
checkbox input "true"
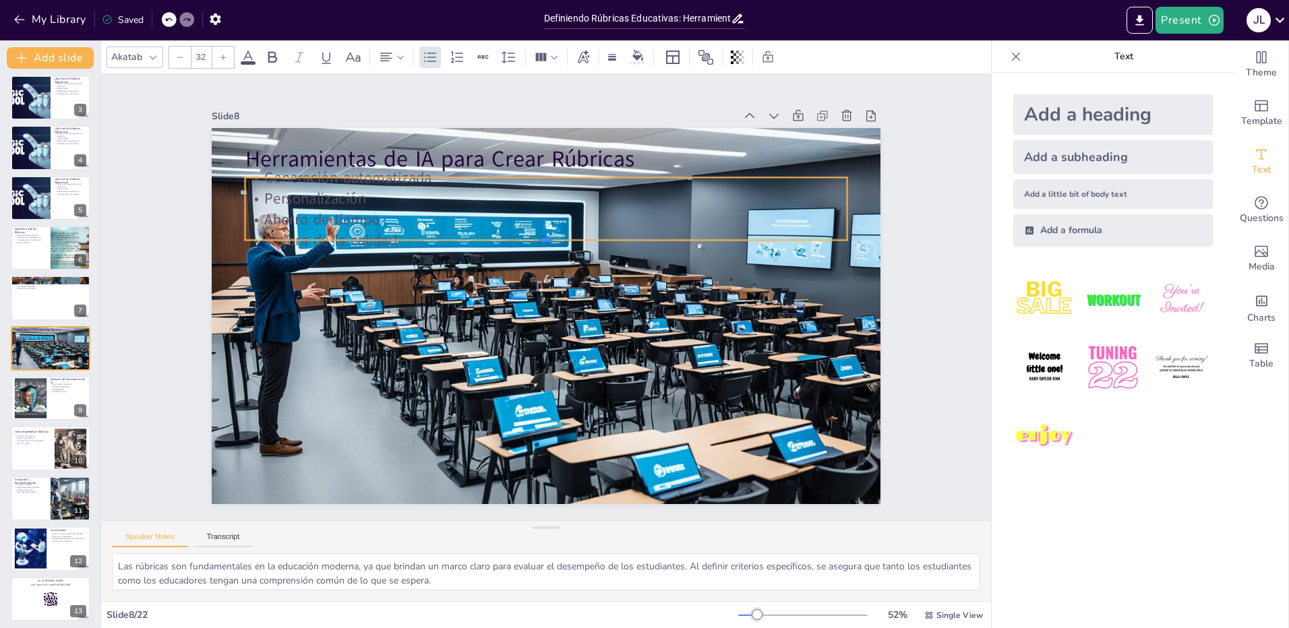
checkbox input "true"
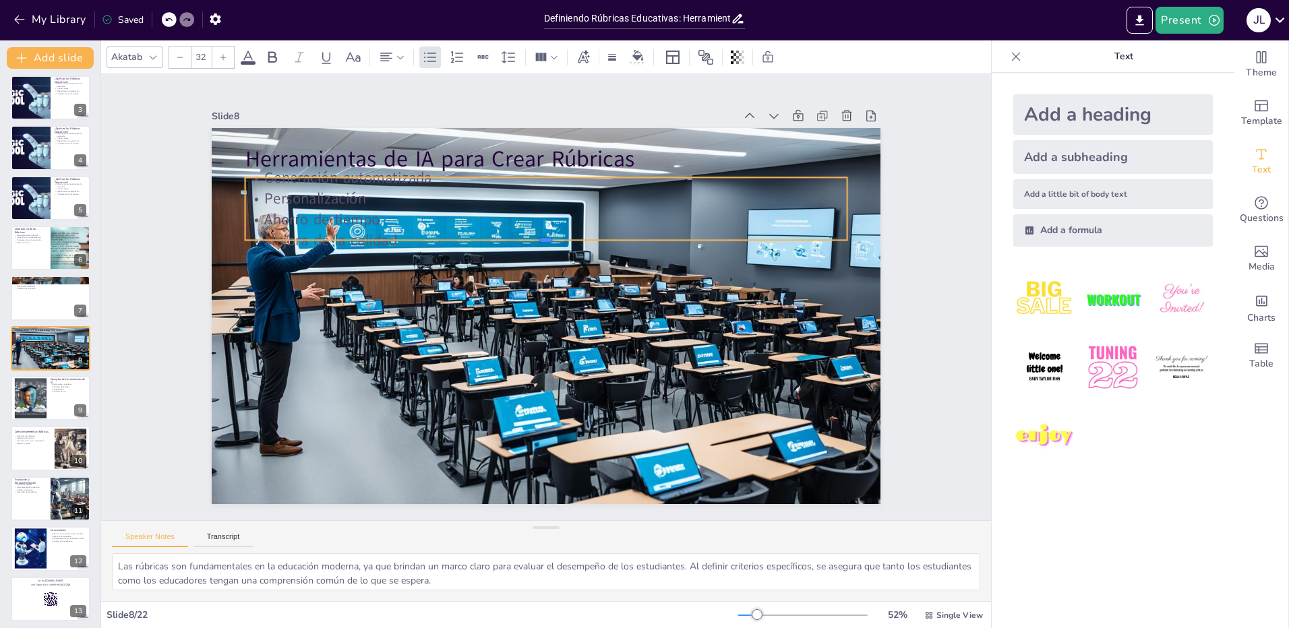
checkbox input "true"
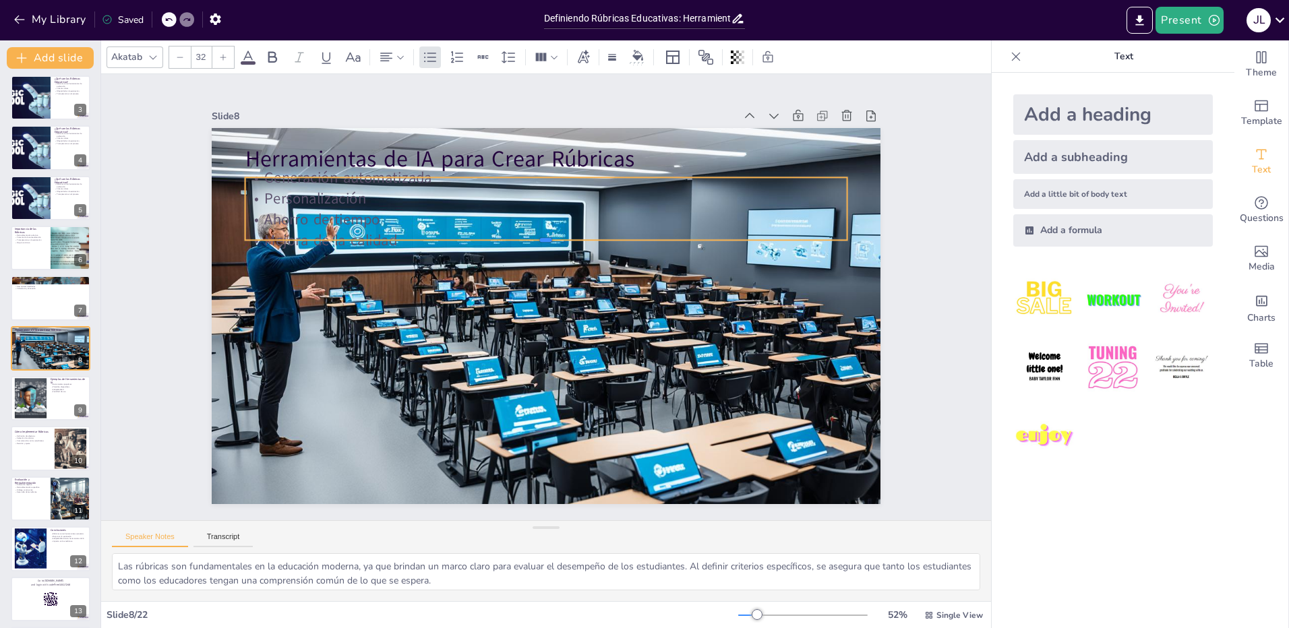
checkbox input "true"
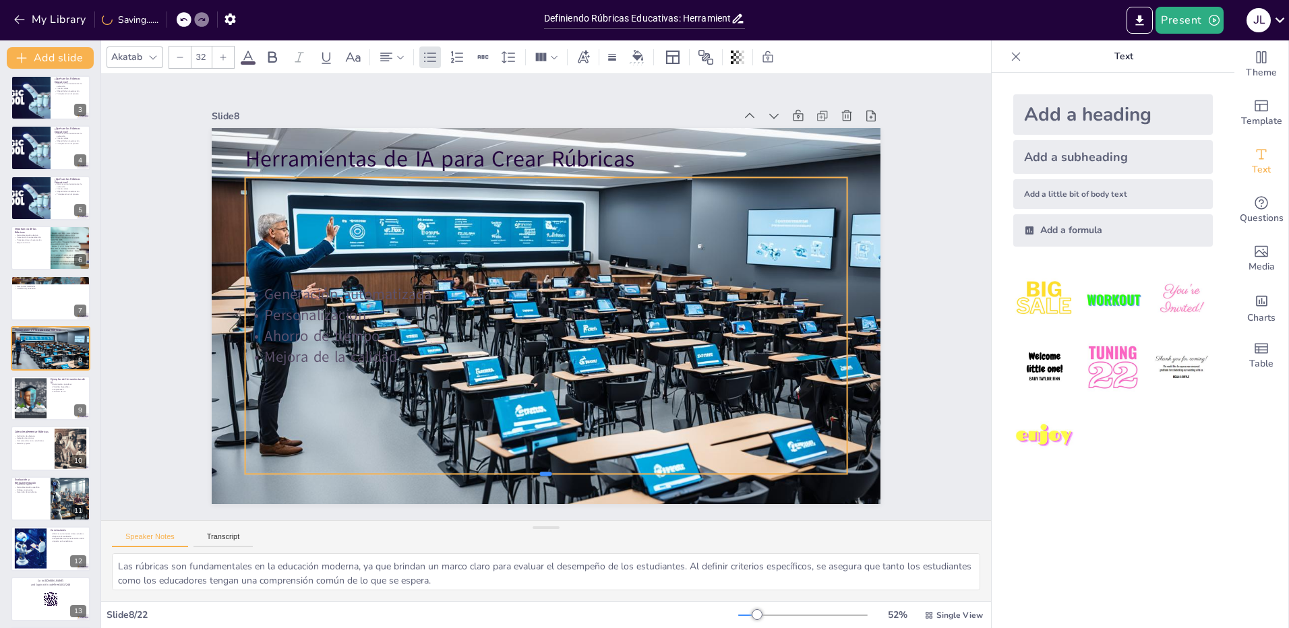
drag, startPoint x: 346, startPoint y: 235, endPoint x: 442, endPoint y: 469, distance: 253.1
click at [442, 474] on div at bounding box center [546, 479] width 602 height 11
click at [55, 392] on icon at bounding box center [59, 388] width 9 height 9
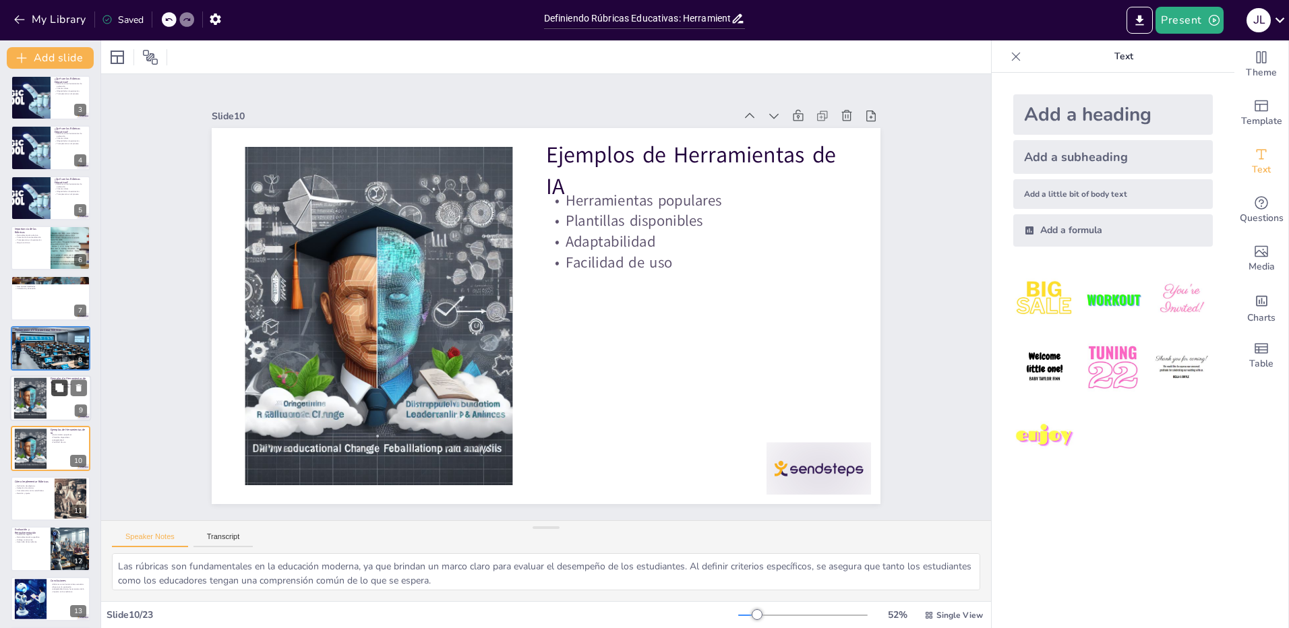
scroll to position [205, 0]
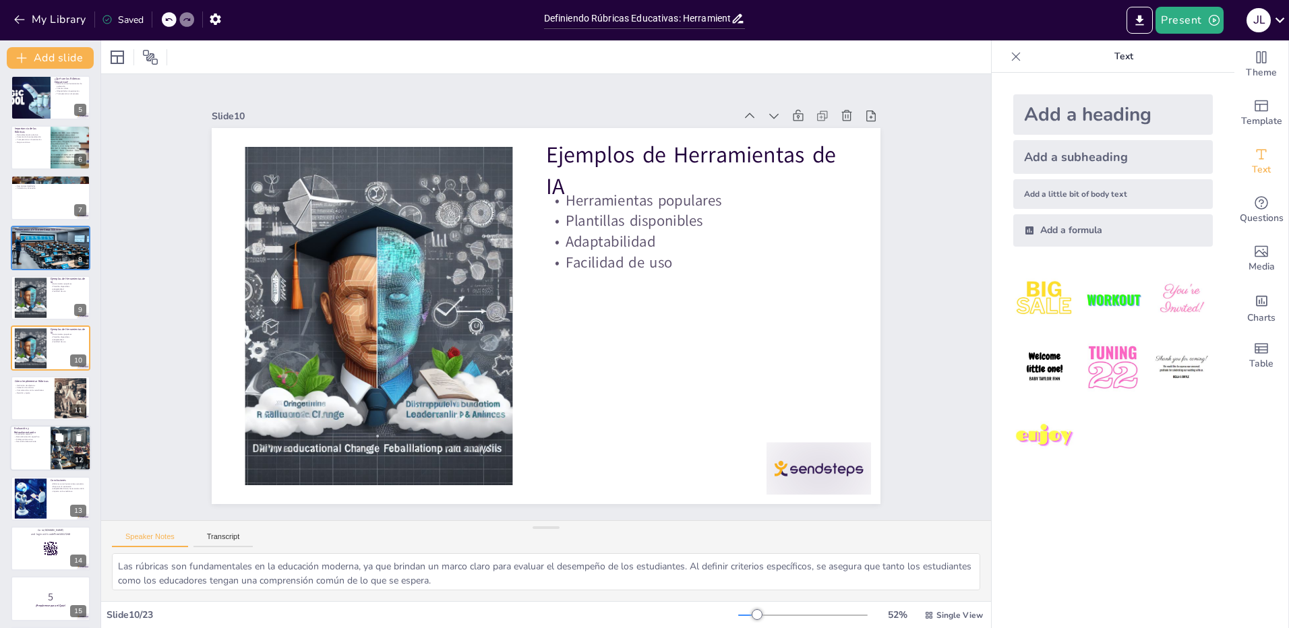
click at [44, 450] on div at bounding box center [50, 448] width 81 height 46
